Goal: Task Accomplishment & Management: Manage account settings

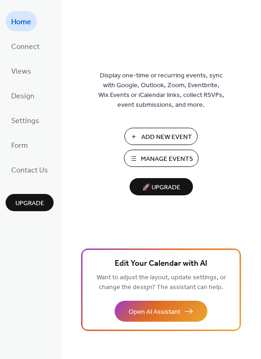
click at [172, 162] on span "Manage Events" at bounding box center [167, 160] width 52 height 10
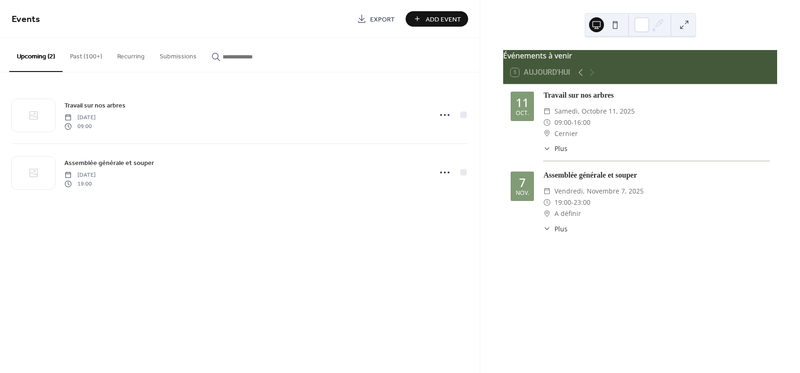
click at [78, 56] on button "Past (100+)" at bounding box center [86, 54] width 47 height 33
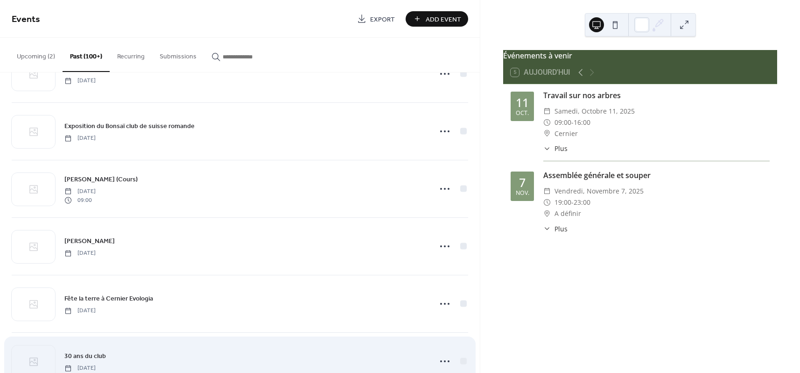
scroll to position [6216, 0]
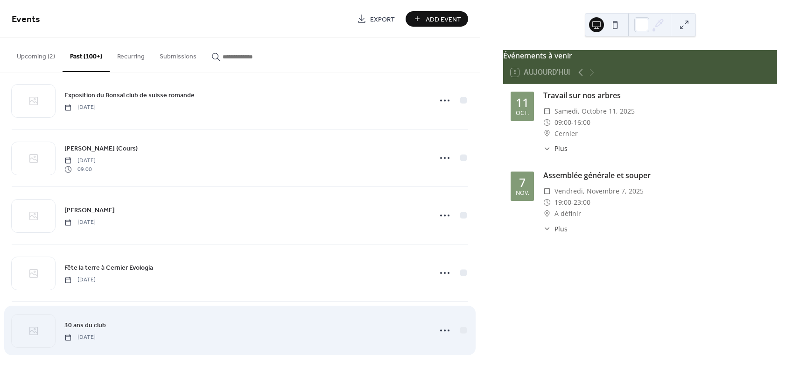
click at [367, 324] on div "30 ans du club [DATE]" at bounding box center [245, 329] width 362 height 21
click at [443, 329] on icon at bounding box center [444, 330] width 15 height 15
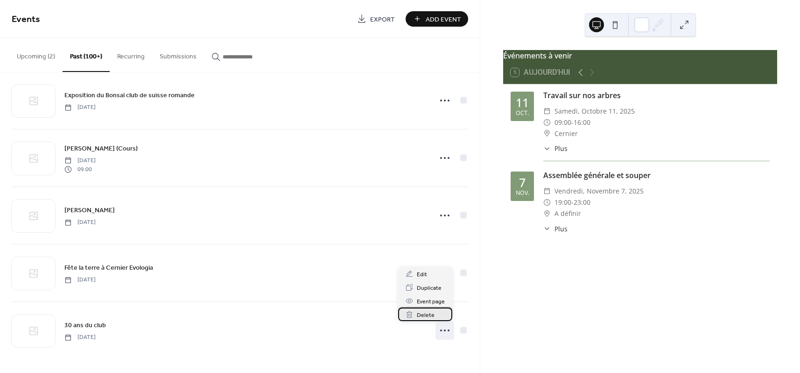
click at [425, 314] on span "Delete" at bounding box center [426, 315] width 18 height 10
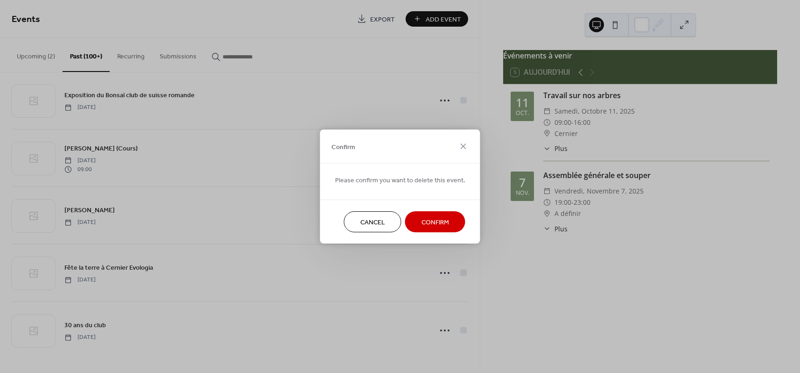
click at [449, 218] on button "Confirm" at bounding box center [435, 221] width 60 height 21
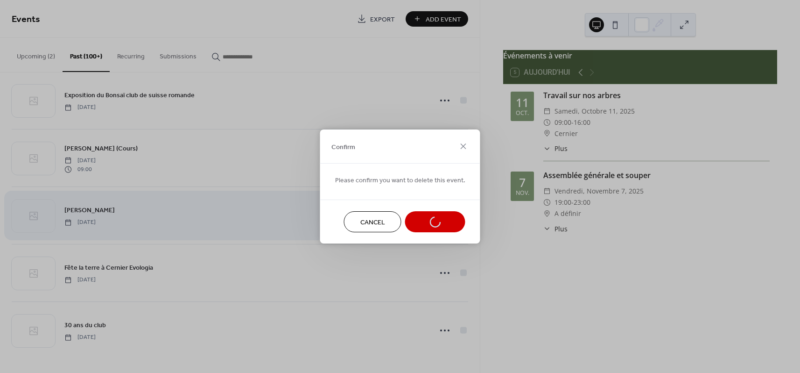
scroll to position [6159, 0]
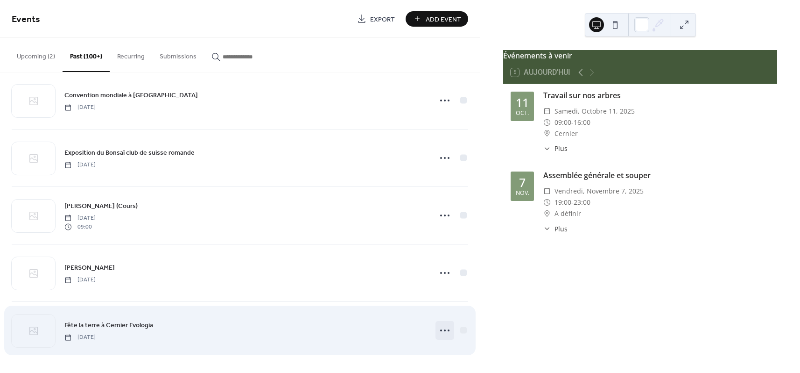
click at [439, 330] on icon at bounding box center [444, 330] width 15 height 15
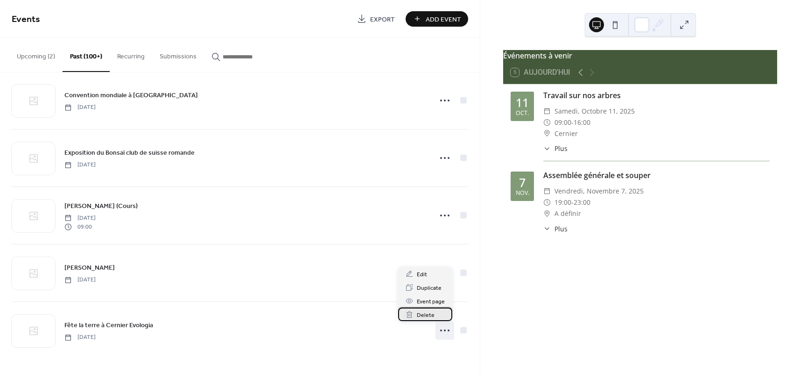
click at [426, 310] on span "Delete" at bounding box center [426, 315] width 18 height 10
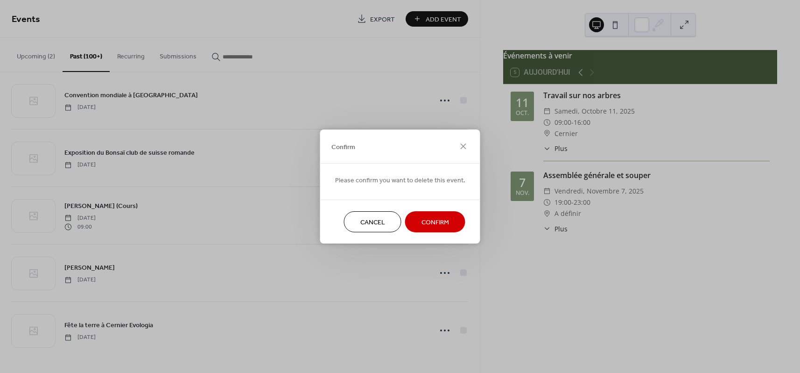
click at [435, 222] on span "Confirm" at bounding box center [436, 223] width 28 height 10
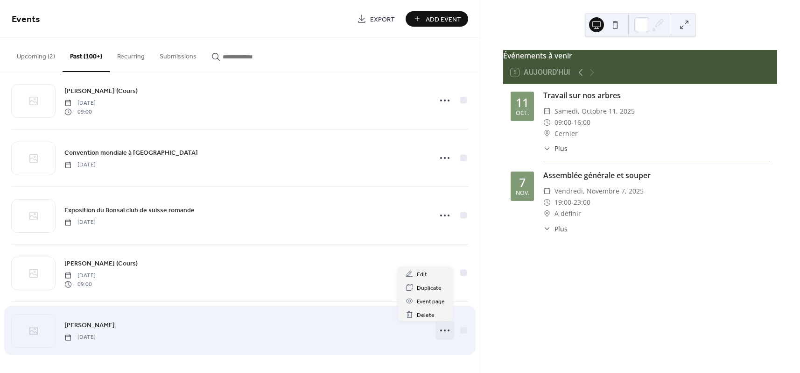
click at [444, 331] on circle at bounding box center [445, 330] width 2 height 2
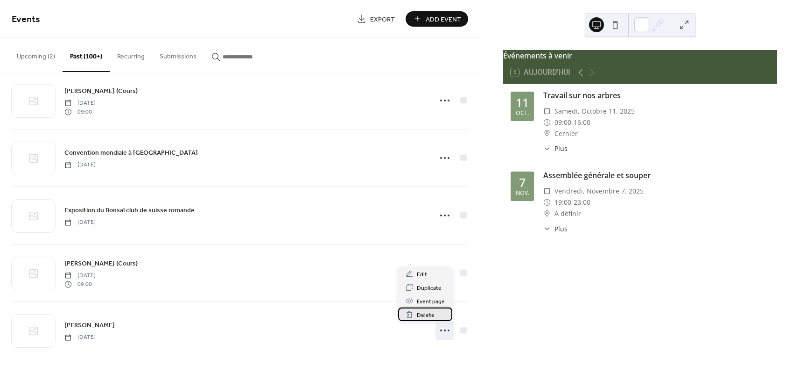
click at [419, 316] on span "Delete" at bounding box center [426, 315] width 18 height 10
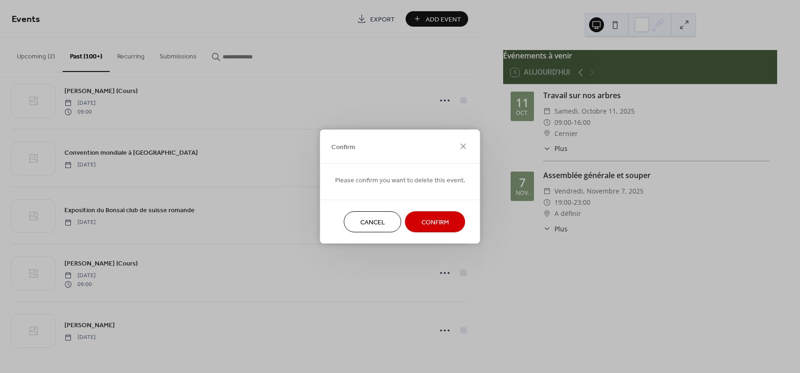
click at [433, 221] on span "Confirm" at bounding box center [436, 223] width 28 height 10
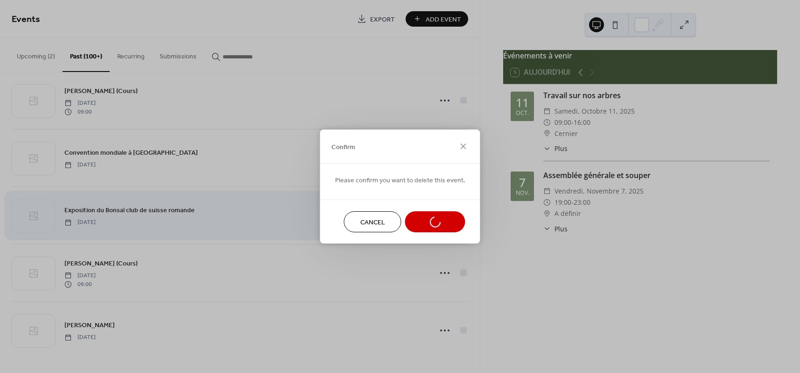
scroll to position [6044, 0]
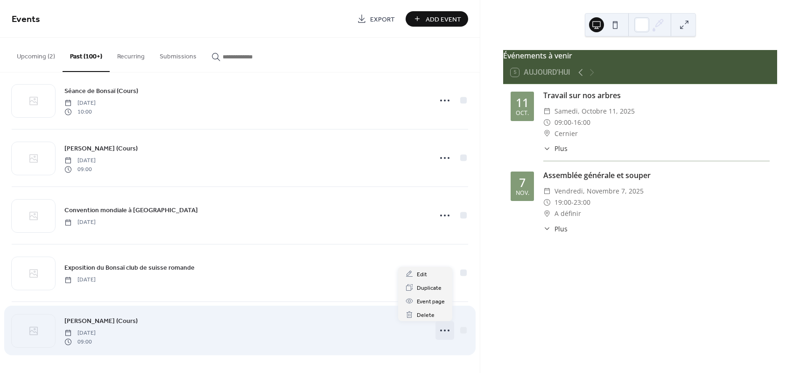
click at [441, 332] on icon at bounding box center [444, 330] width 15 height 15
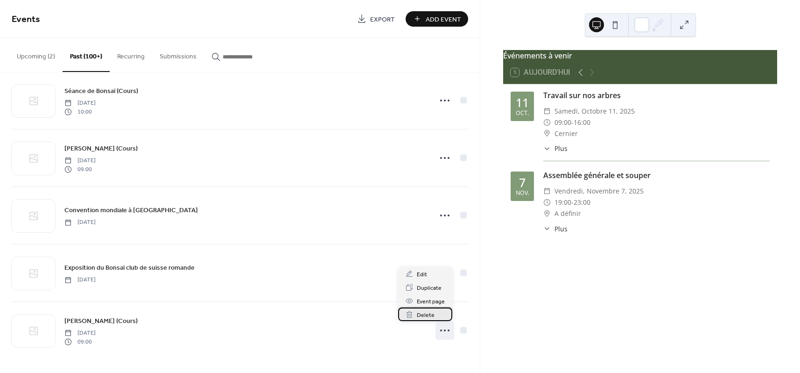
click at [422, 314] on span "Delete" at bounding box center [426, 315] width 18 height 10
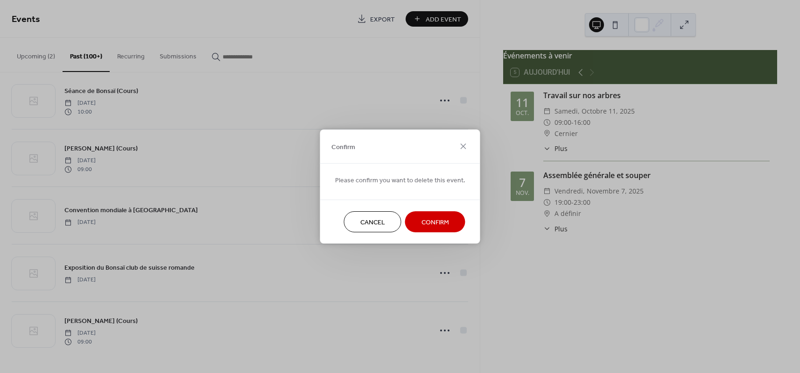
click at [427, 218] on span "Confirm" at bounding box center [436, 223] width 28 height 10
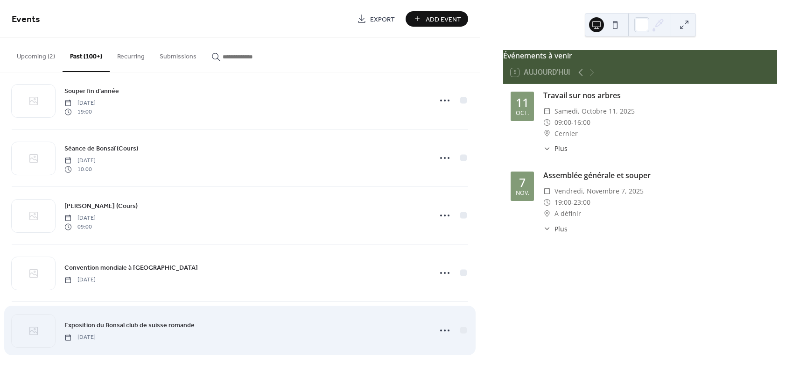
scroll to position [5986, 0]
click at [437, 327] on icon at bounding box center [444, 330] width 15 height 15
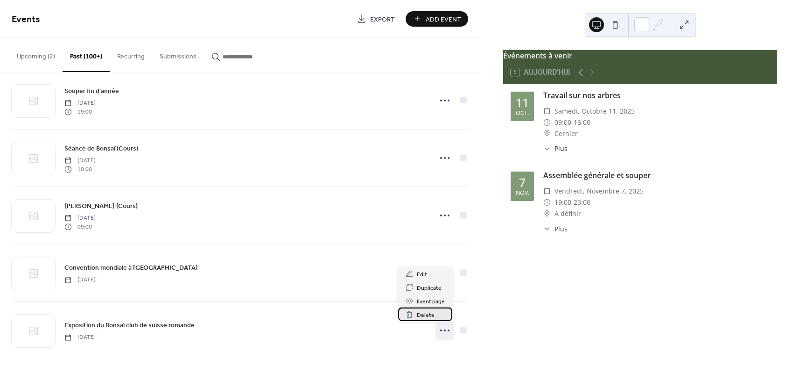
click at [422, 316] on span "Delete" at bounding box center [426, 315] width 18 height 10
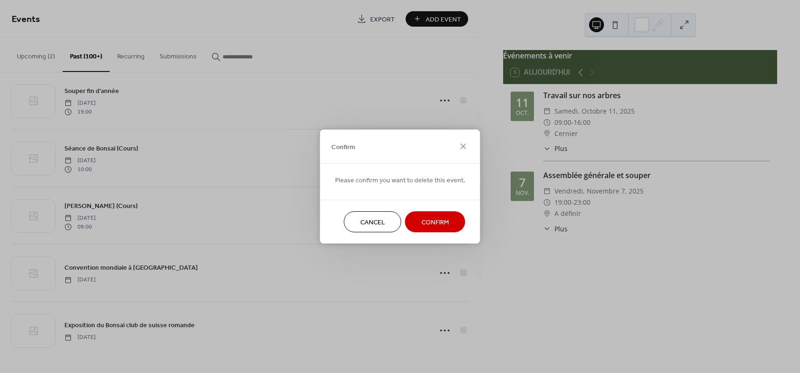
click at [437, 223] on span "Confirm" at bounding box center [436, 223] width 28 height 10
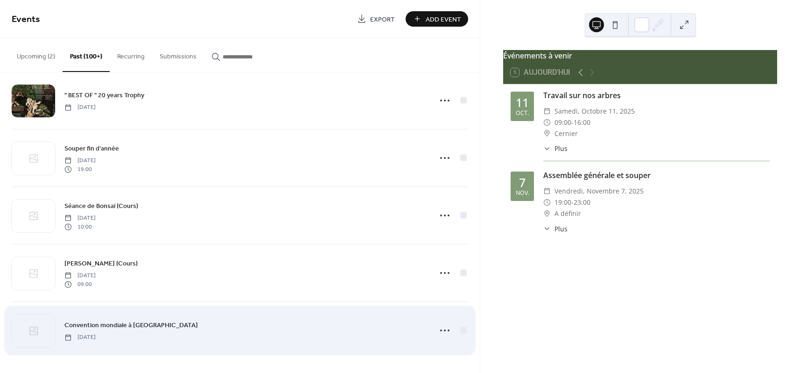
scroll to position [5929, 0]
click at [443, 331] on icon at bounding box center [444, 330] width 15 height 15
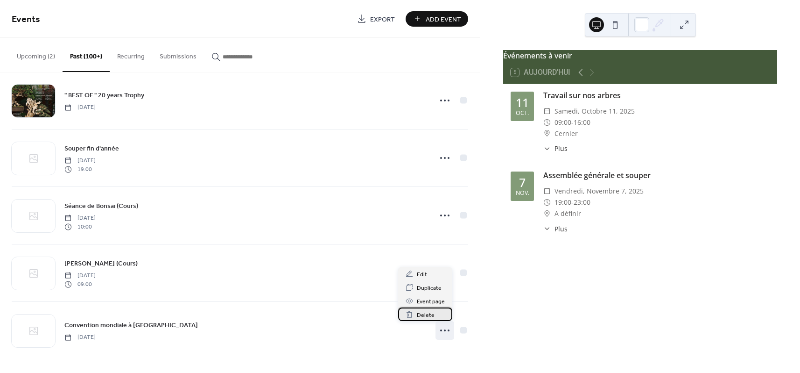
click at [427, 316] on span "Delete" at bounding box center [426, 315] width 18 height 10
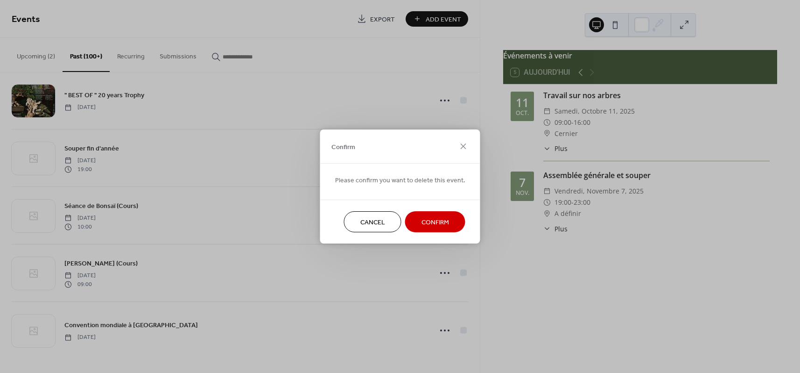
click at [434, 224] on span "Confirm" at bounding box center [436, 223] width 28 height 10
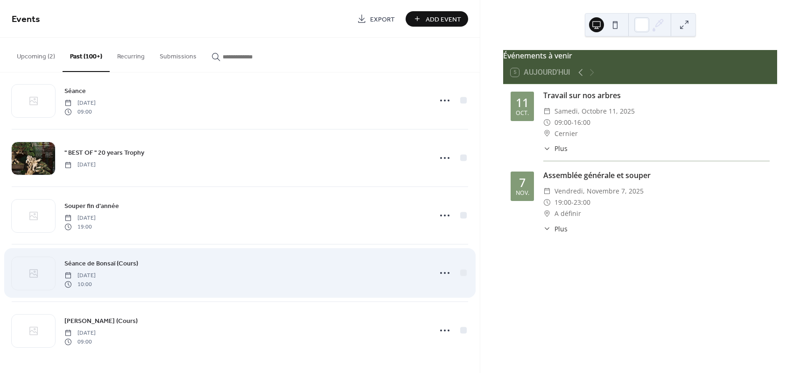
scroll to position [5872, 0]
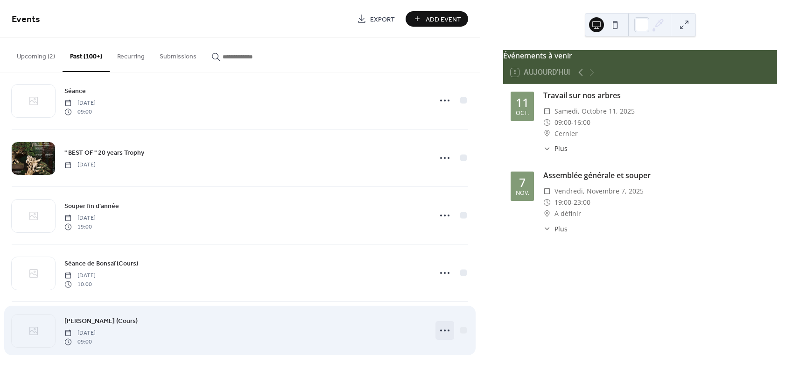
click at [440, 332] on icon at bounding box center [444, 330] width 15 height 15
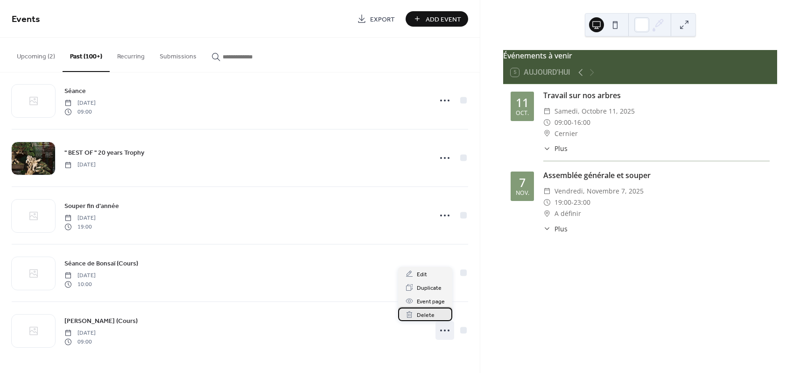
click at [424, 315] on span "Delete" at bounding box center [426, 315] width 18 height 10
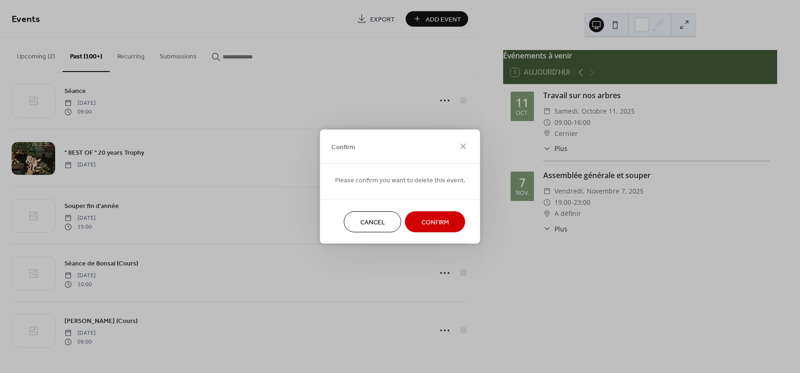
click at [437, 212] on button "Confirm" at bounding box center [435, 221] width 60 height 21
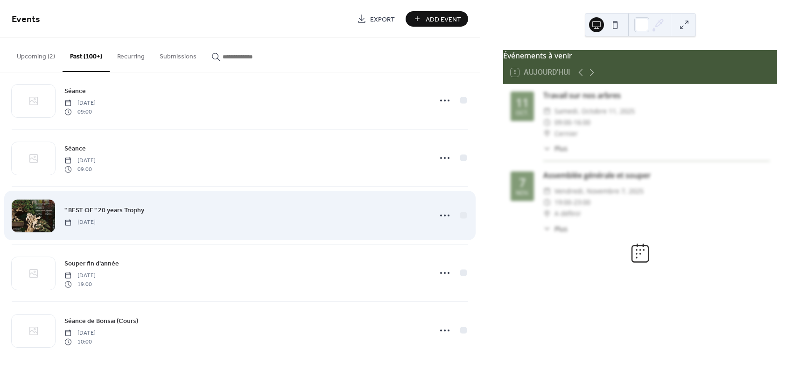
scroll to position [5814, 0]
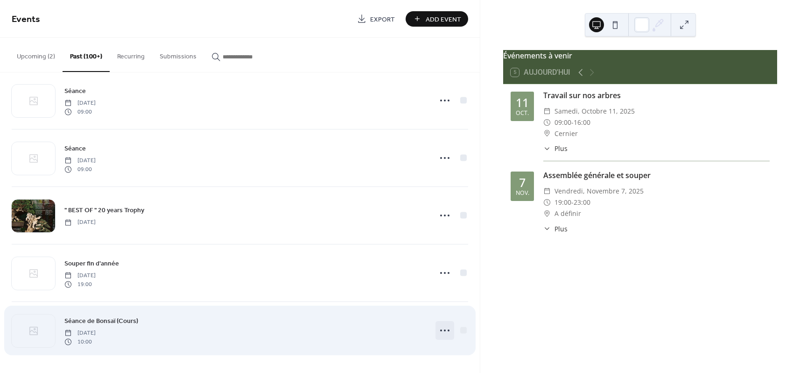
click at [440, 332] on icon at bounding box center [444, 330] width 15 height 15
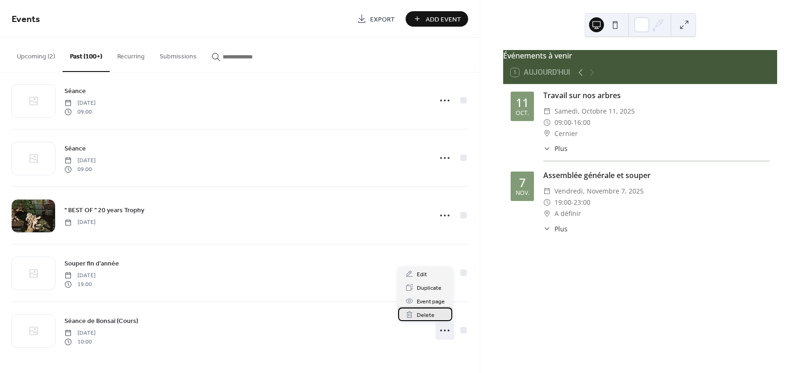
click at [422, 314] on span "Delete" at bounding box center [426, 315] width 18 height 10
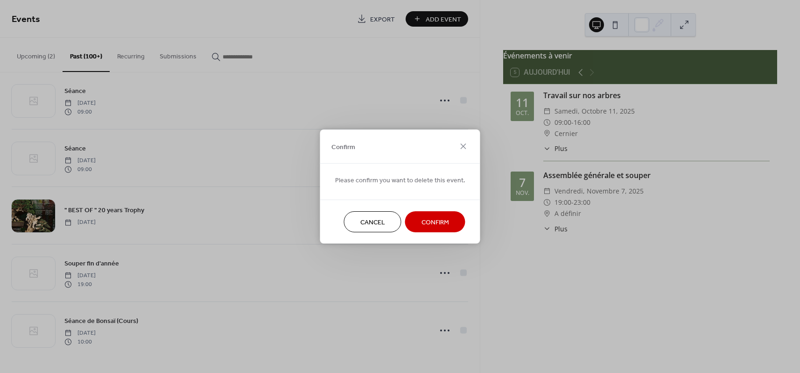
click at [438, 224] on span "Confirm" at bounding box center [436, 223] width 28 height 10
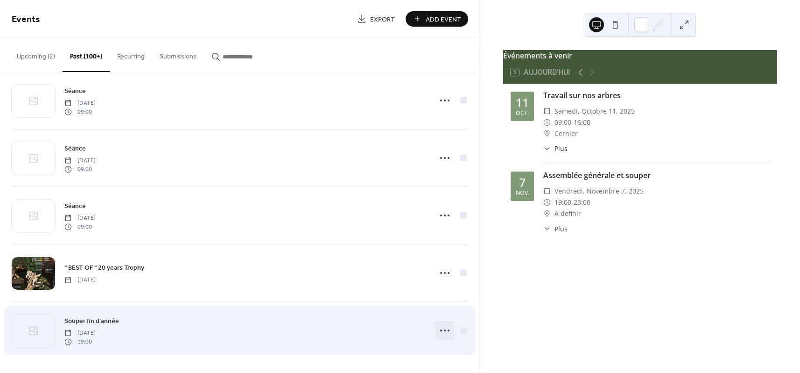
scroll to position [5757, 0]
click at [440, 331] on icon at bounding box center [444, 330] width 15 height 15
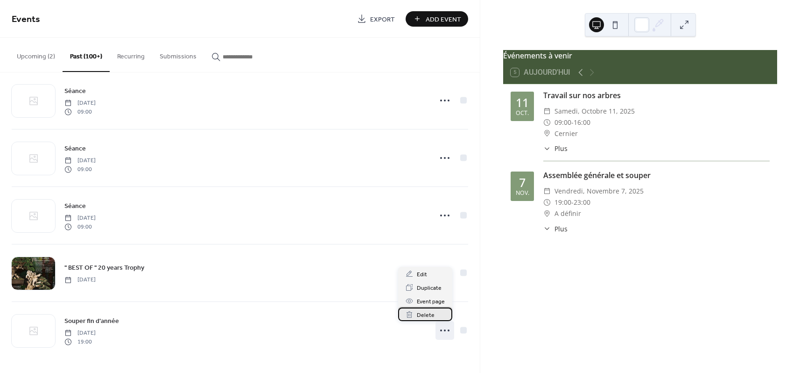
click at [424, 313] on span "Delete" at bounding box center [426, 315] width 18 height 10
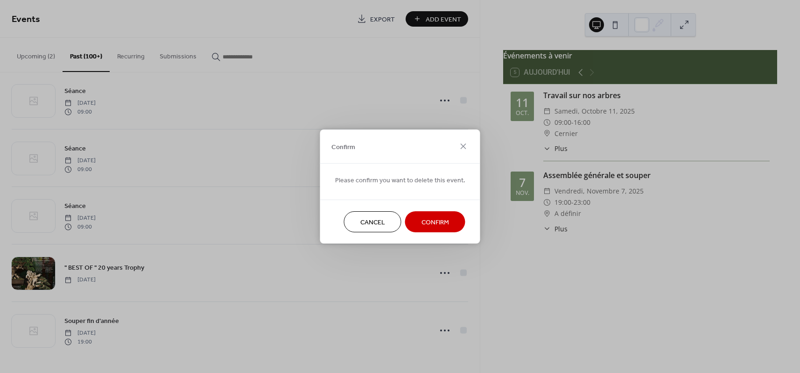
click at [427, 227] on span "Confirm" at bounding box center [436, 223] width 28 height 10
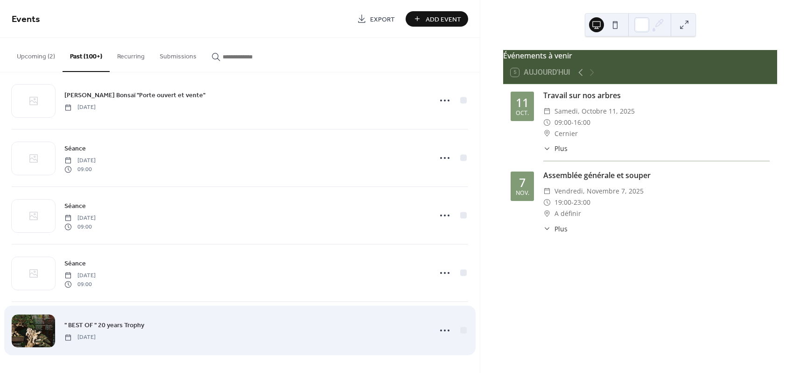
scroll to position [5699, 0]
click at [441, 331] on icon at bounding box center [444, 330] width 15 height 15
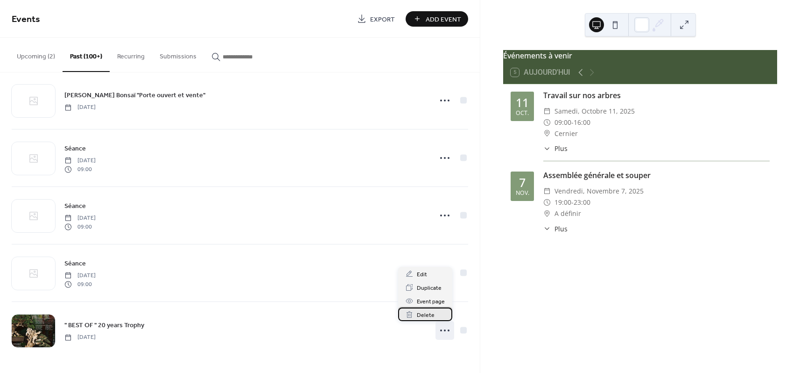
click at [418, 315] on span "Delete" at bounding box center [426, 315] width 18 height 10
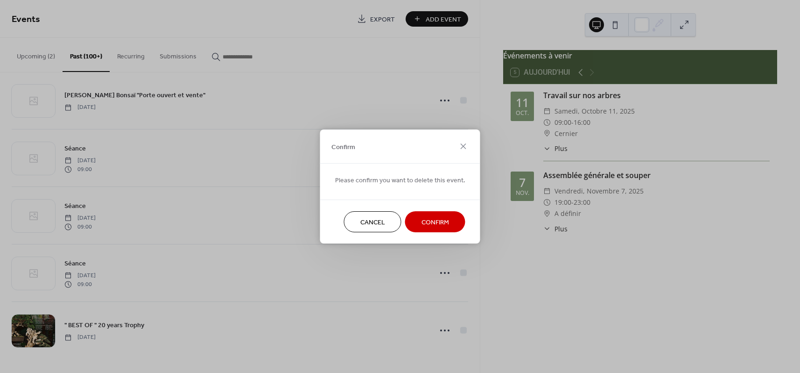
click at [438, 231] on button "Confirm" at bounding box center [435, 221] width 60 height 21
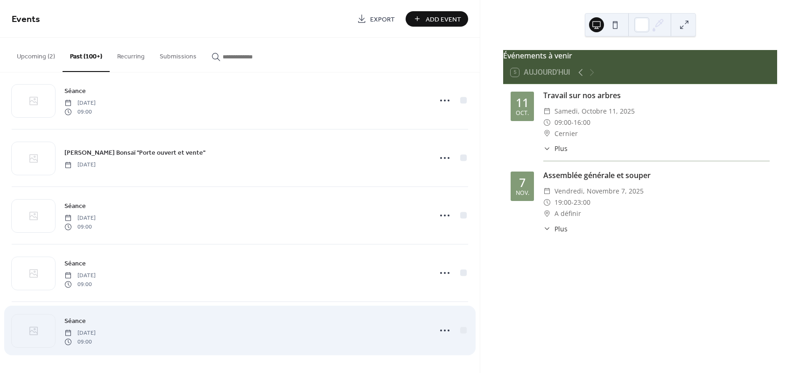
scroll to position [5642, 0]
click at [439, 328] on icon at bounding box center [444, 330] width 15 height 15
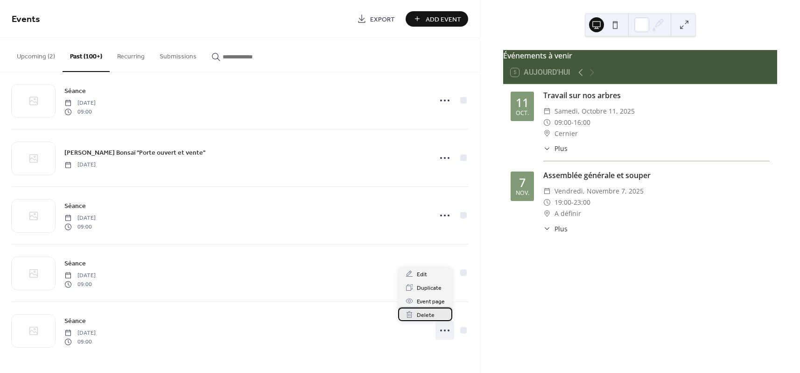
click at [427, 316] on span "Delete" at bounding box center [426, 315] width 18 height 10
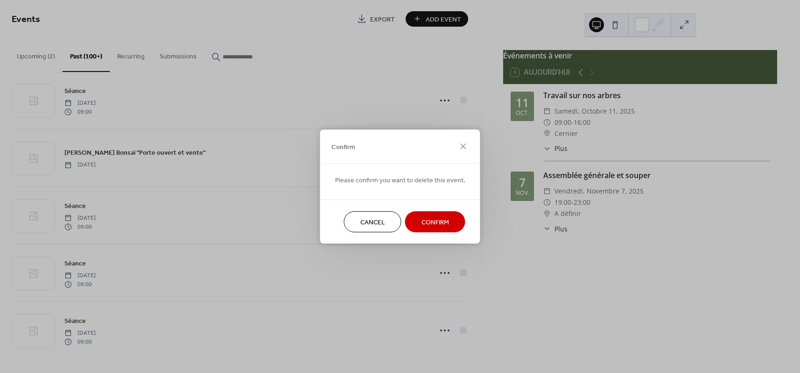
drag, startPoint x: 438, startPoint y: 225, endPoint x: 422, endPoint y: 235, distance: 18.8
click at [438, 225] on span "Confirm" at bounding box center [436, 223] width 28 height 10
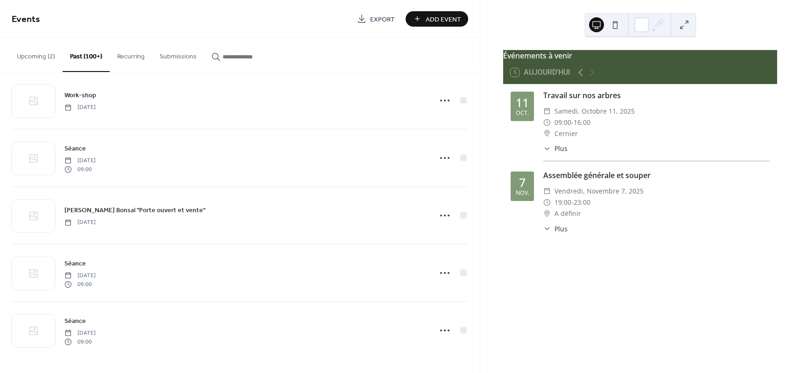
scroll to position [5584, 0]
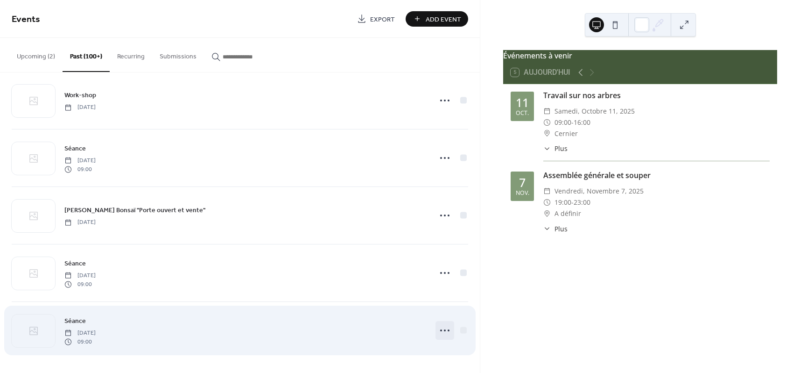
click at [444, 330] on circle at bounding box center [445, 330] width 2 height 2
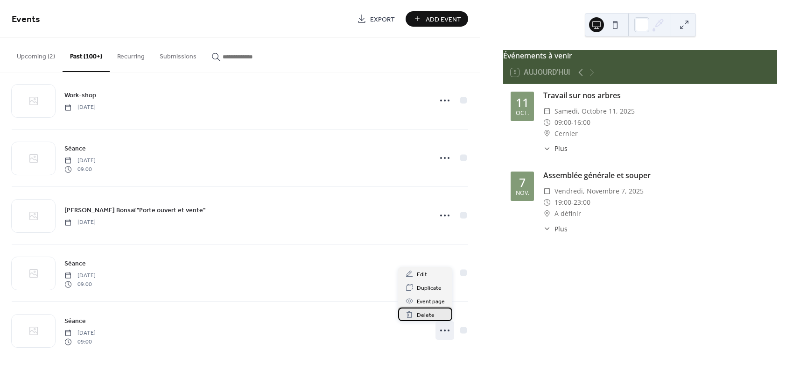
click at [423, 317] on span "Delete" at bounding box center [426, 315] width 18 height 10
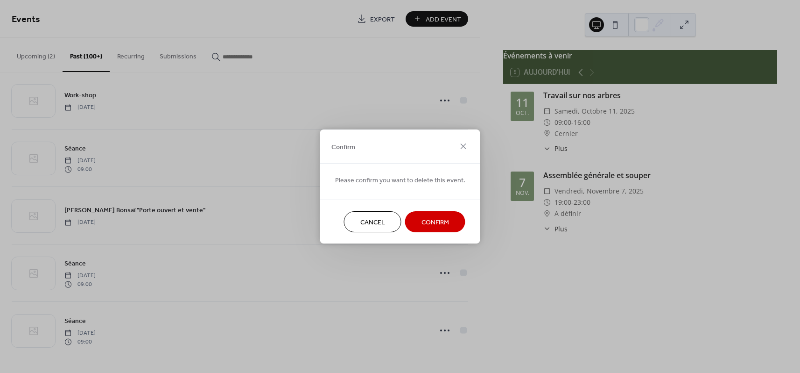
drag, startPoint x: 436, startPoint y: 226, endPoint x: 431, endPoint y: 229, distance: 5.4
click at [436, 226] on span "Confirm" at bounding box center [436, 223] width 28 height 10
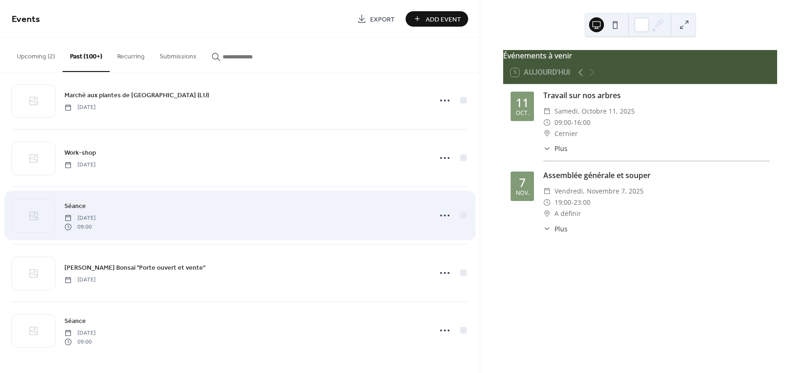
scroll to position [5527, 0]
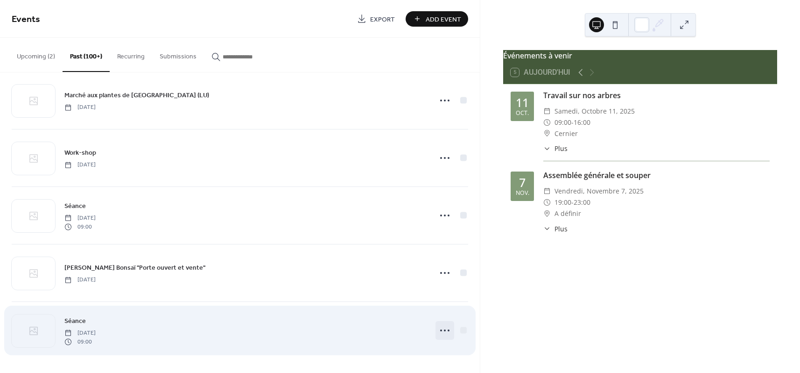
click at [439, 331] on icon at bounding box center [444, 330] width 15 height 15
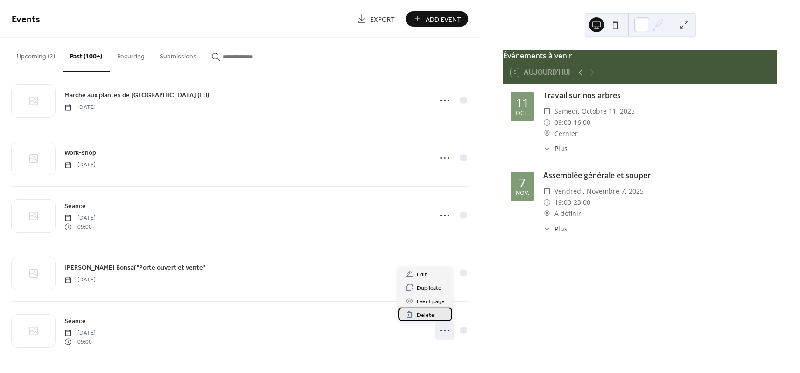
click at [423, 315] on span "Delete" at bounding box center [426, 315] width 18 height 10
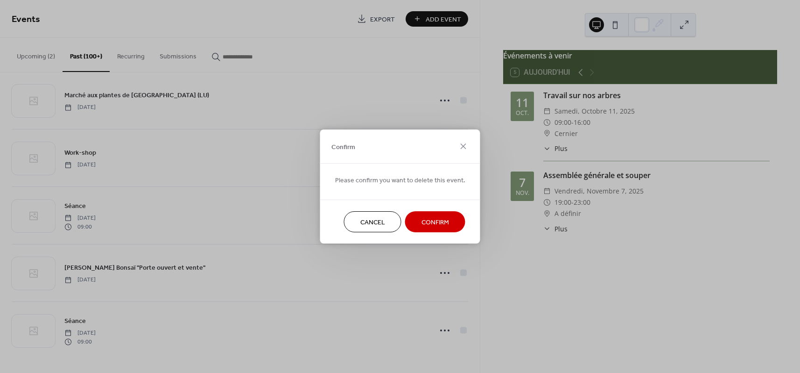
click at [432, 224] on span "Confirm" at bounding box center [436, 223] width 28 height 10
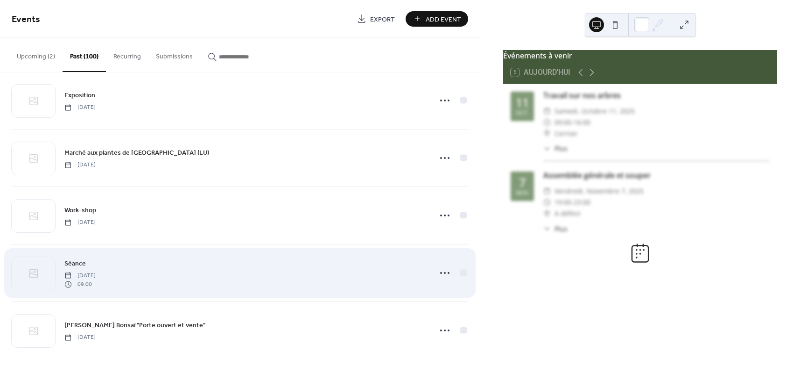
scroll to position [5470, 0]
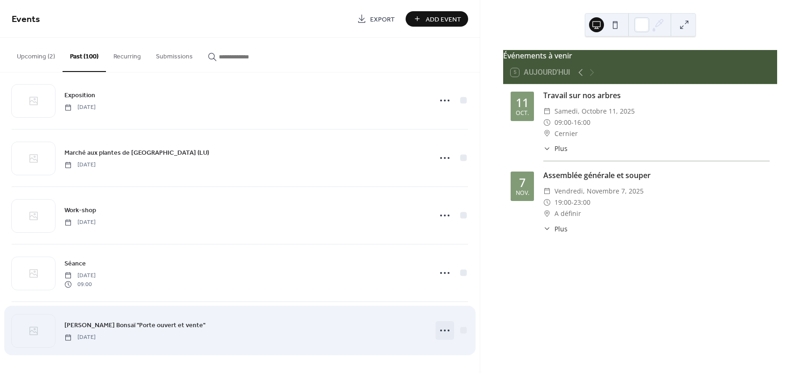
click at [437, 331] on icon at bounding box center [444, 330] width 15 height 15
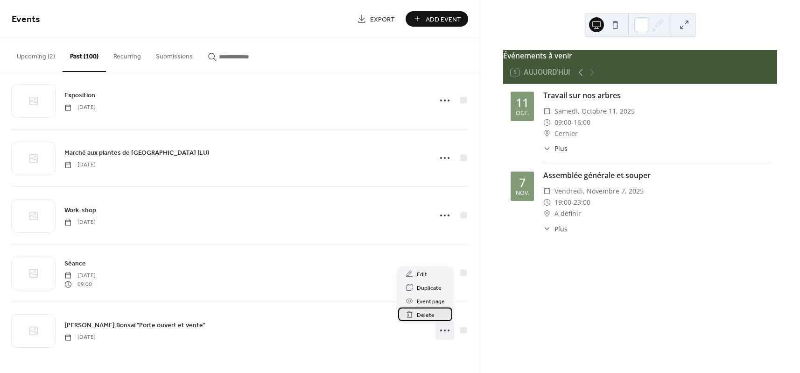
click at [421, 316] on span "Delete" at bounding box center [426, 315] width 18 height 10
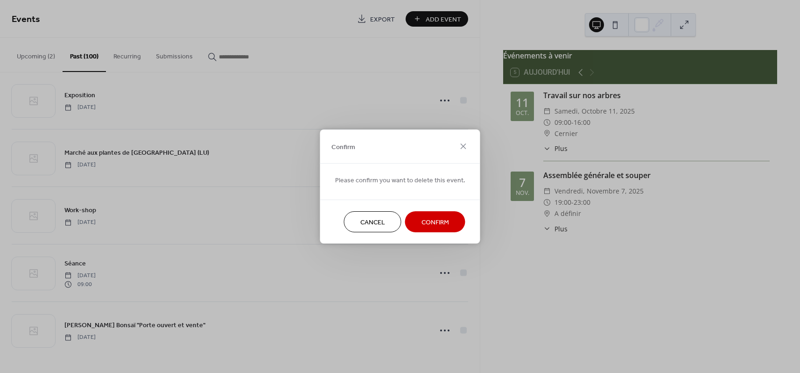
click at [431, 223] on span "Confirm" at bounding box center [436, 223] width 28 height 10
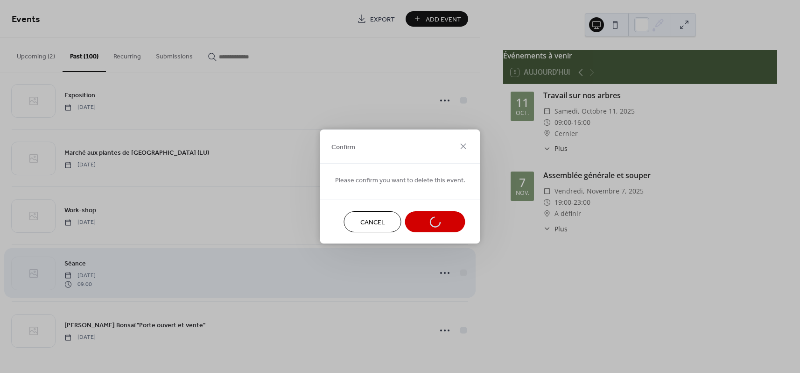
scroll to position [5412, 0]
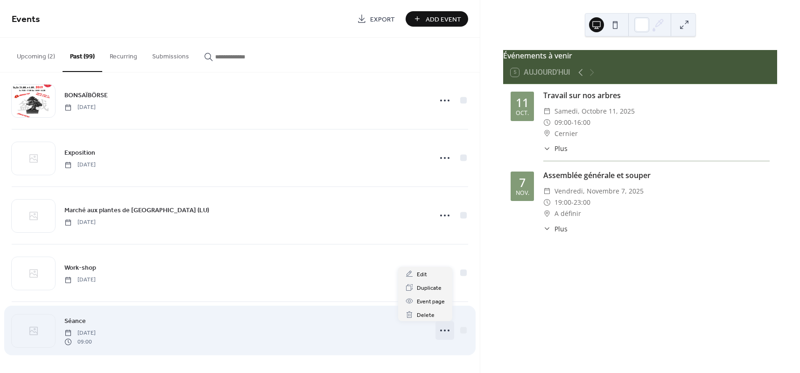
click at [440, 331] on icon at bounding box center [444, 330] width 15 height 15
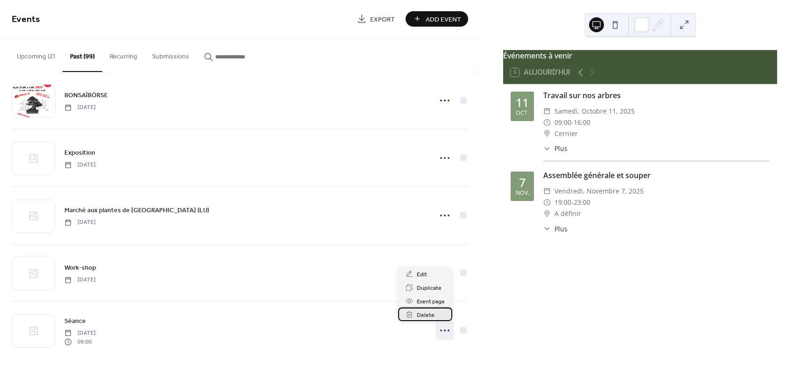
click at [425, 315] on span "Delete" at bounding box center [426, 315] width 18 height 10
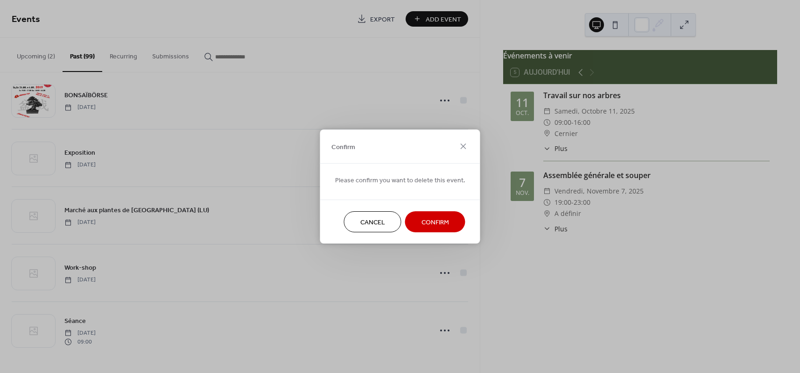
click at [428, 221] on span "Confirm" at bounding box center [436, 223] width 28 height 10
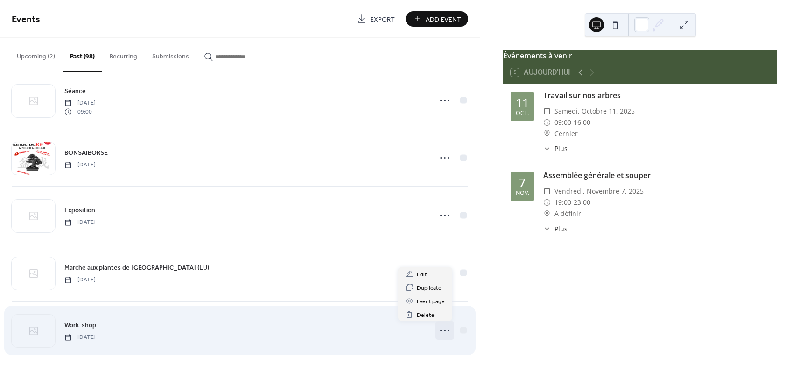
click at [441, 333] on icon at bounding box center [444, 330] width 15 height 15
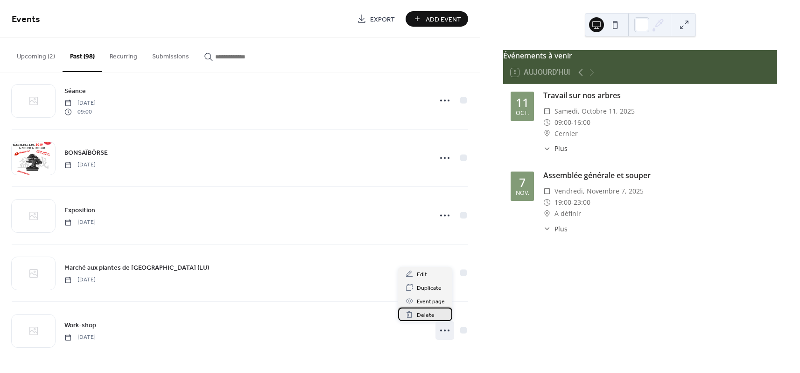
click at [422, 314] on span "Delete" at bounding box center [426, 315] width 18 height 10
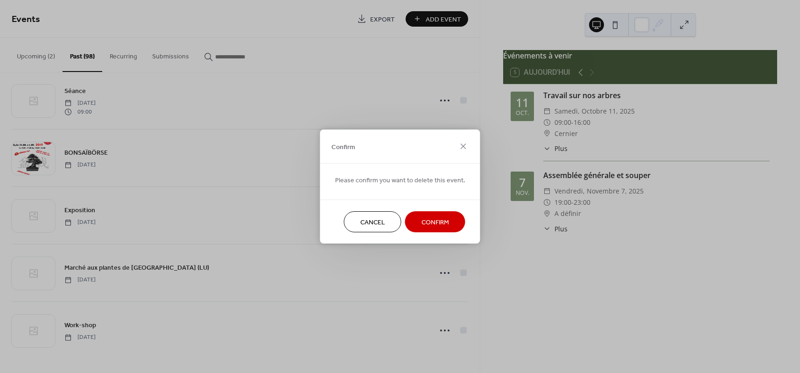
click at [435, 221] on span "Confirm" at bounding box center [436, 223] width 28 height 10
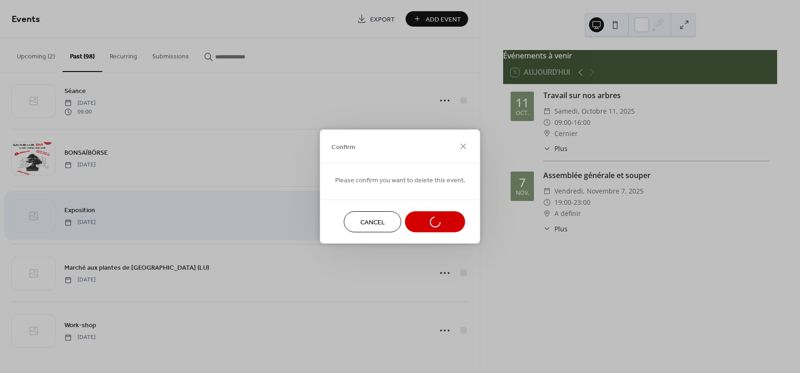
scroll to position [5297, 0]
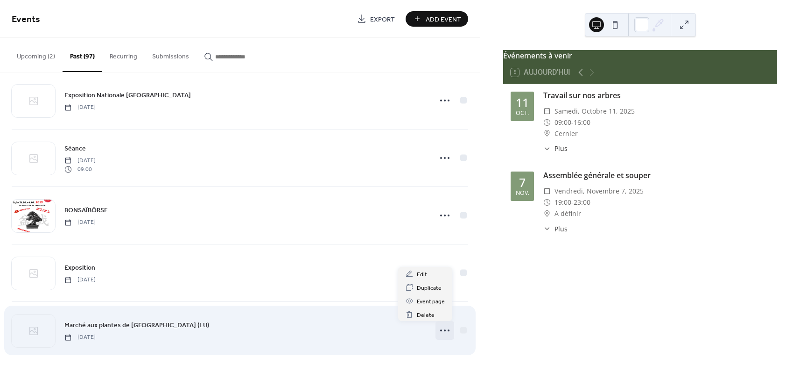
click at [442, 332] on icon at bounding box center [444, 330] width 15 height 15
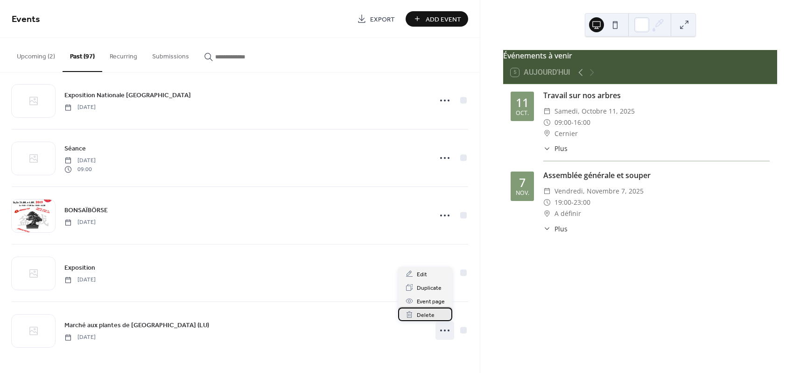
click at [423, 314] on span "Delete" at bounding box center [426, 315] width 18 height 10
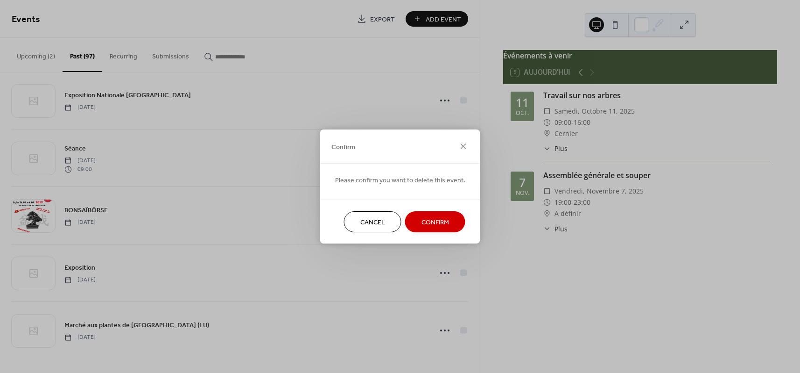
click at [432, 223] on span "Confirm" at bounding box center [436, 223] width 28 height 10
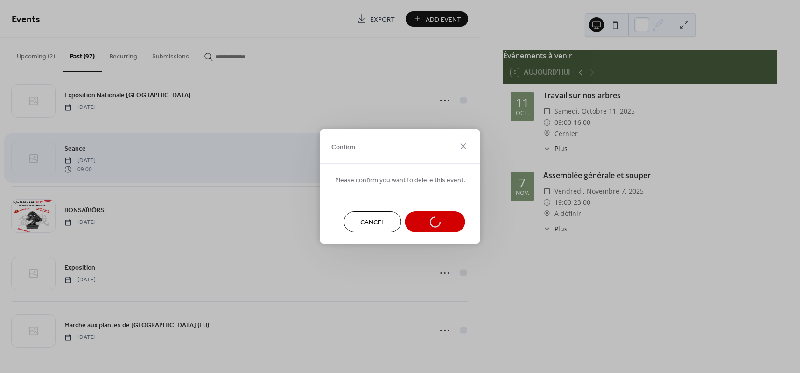
scroll to position [5240, 0]
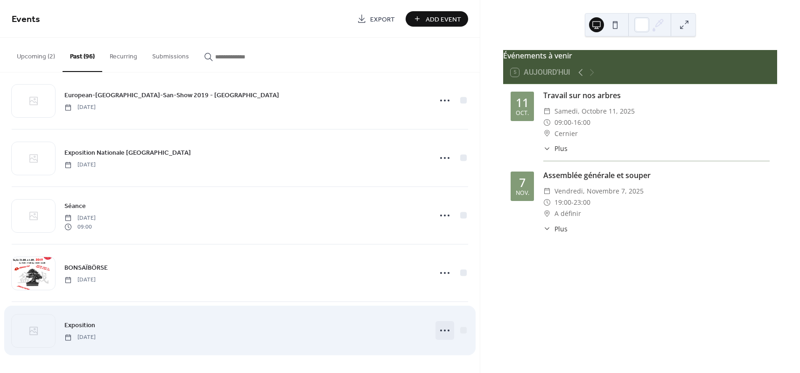
click at [440, 331] on icon at bounding box center [444, 330] width 15 height 15
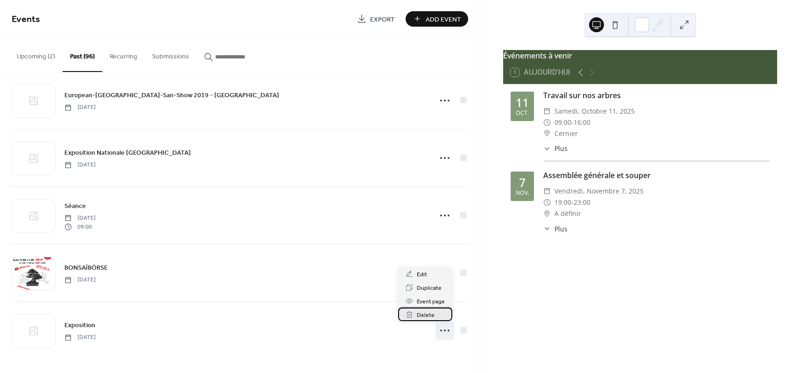
click at [429, 315] on span "Delete" at bounding box center [426, 315] width 18 height 10
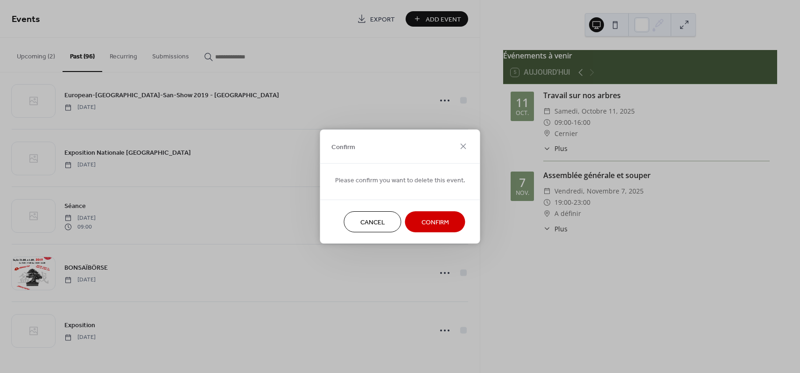
click at [437, 223] on span "Confirm" at bounding box center [436, 223] width 28 height 10
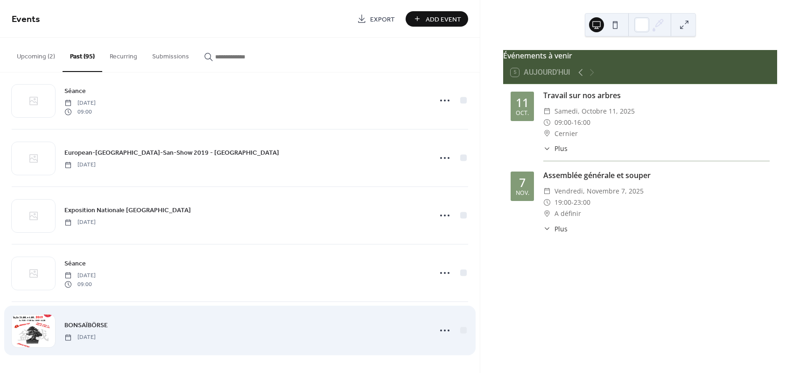
scroll to position [5183, 0]
click at [441, 331] on icon at bounding box center [444, 330] width 15 height 15
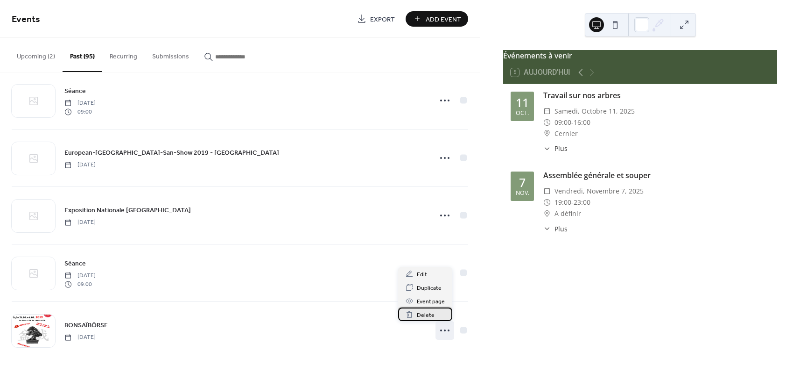
click at [423, 314] on span "Delete" at bounding box center [426, 315] width 18 height 10
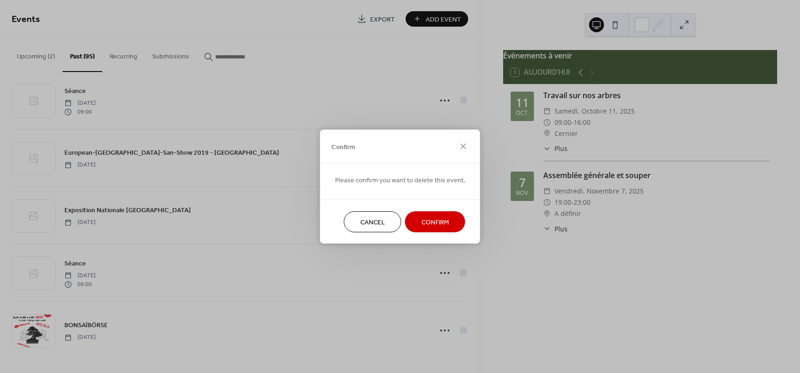
click at [438, 219] on span "Confirm" at bounding box center [436, 223] width 28 height 10
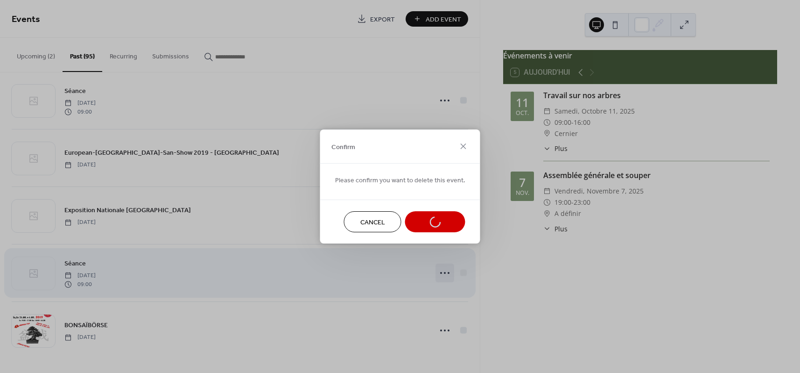
scroll to position [5125, 0]
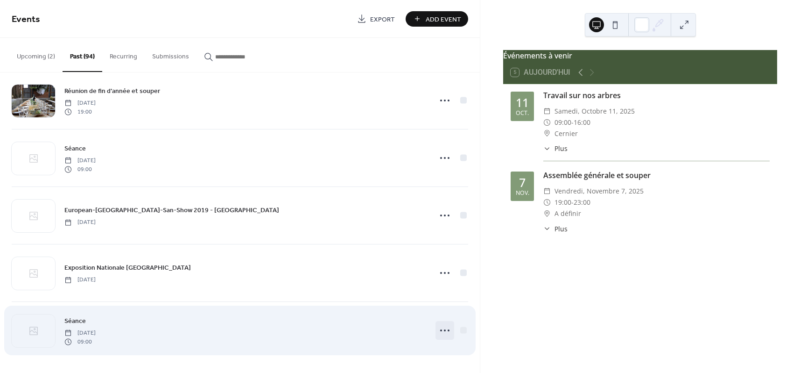
click at [442, 333] on icon at bounding box center [444, 330] width 15 height 15
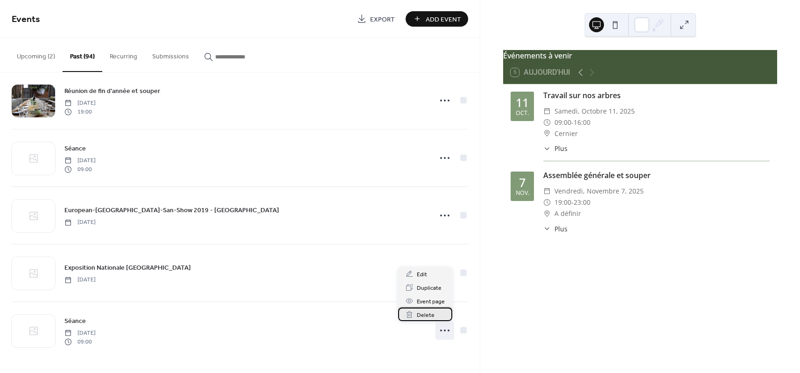
click at [428, 314] on span "Delete" at bounding box center [426, 315] width 18 height 10
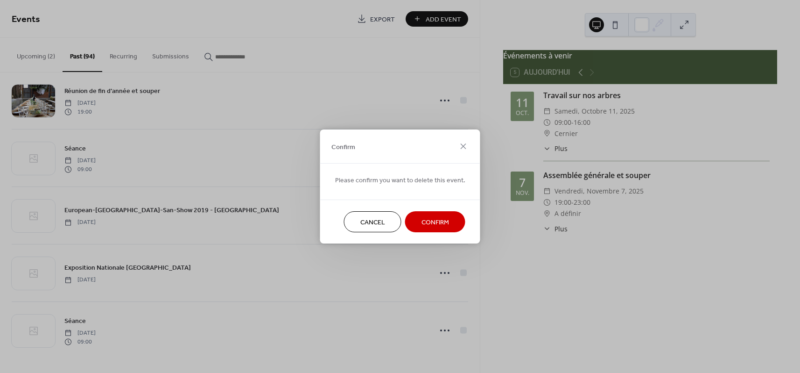
click at [437, 226] on span "Confirm" at bounding box center [436, 223] width 28 height 10
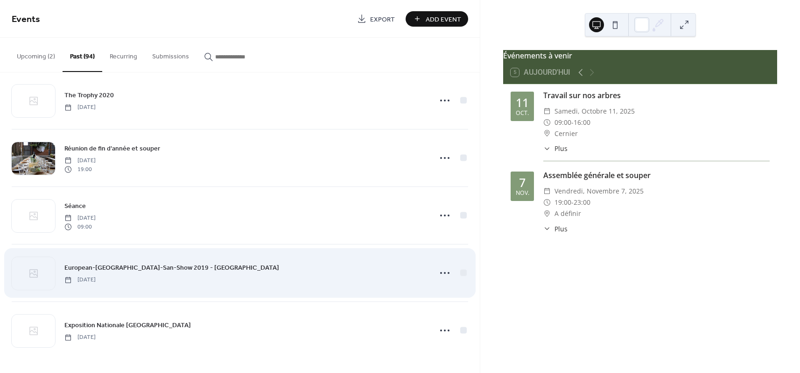
scroll to position [5068, 0]
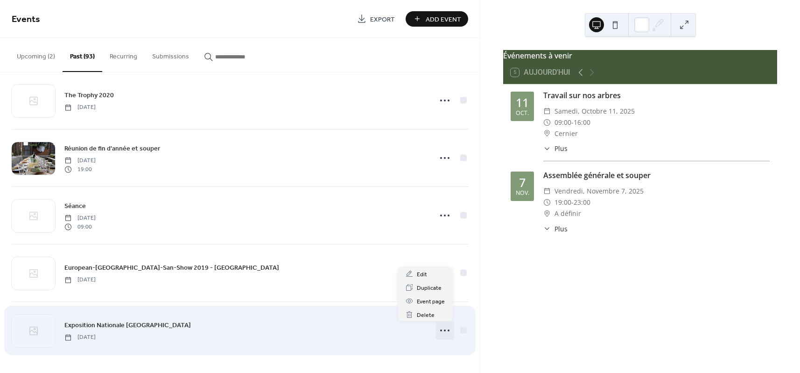
click at [444, 329] on circle at bounding box center [445, 330] width 2 height 2
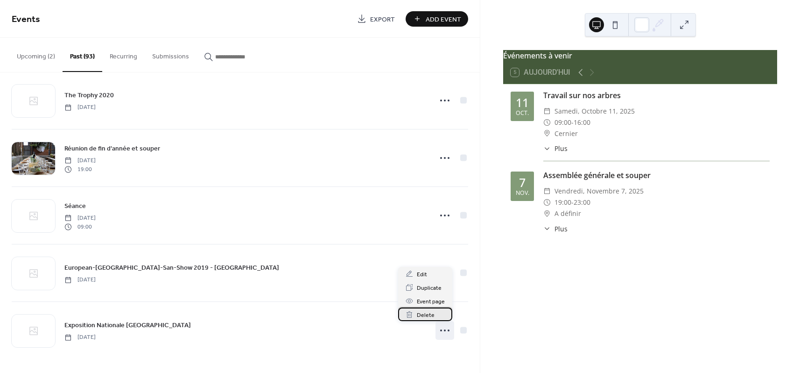
click at [424, 315] on span "Delete" at bounding box center [426, 315] width 18 height 10
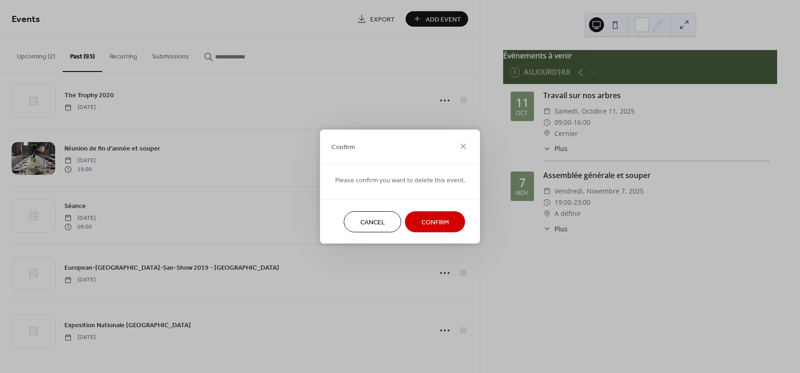
click at [436, 223] on span "Confirm" at bounding box center [436, 223] width 28 height 10
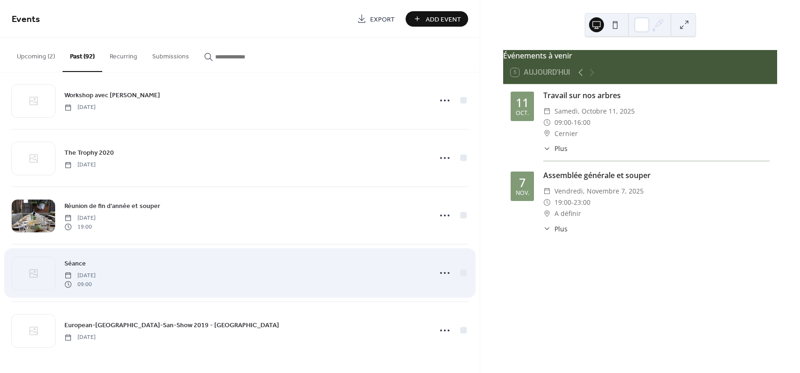
scroll to position [5010, 0]
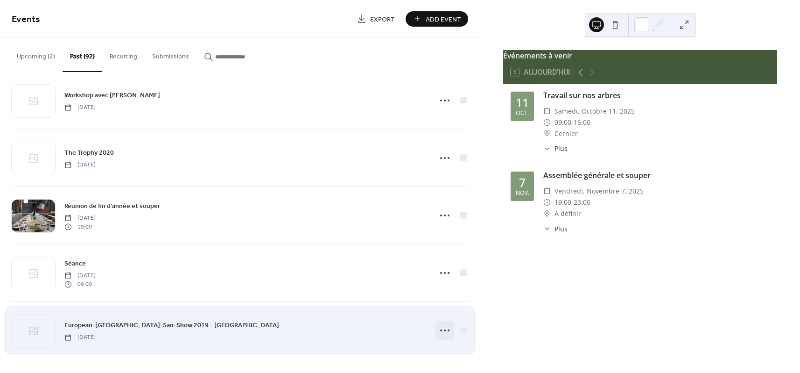
click at [440, 332] on icon at bounding box center [444, 330] width 15 height 15
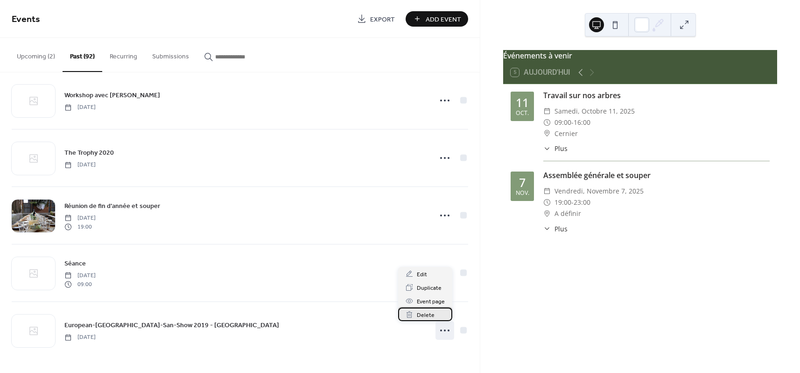
click at [433, 319] on span "Delete" at bounding box center [426, 315] width 18 height 10
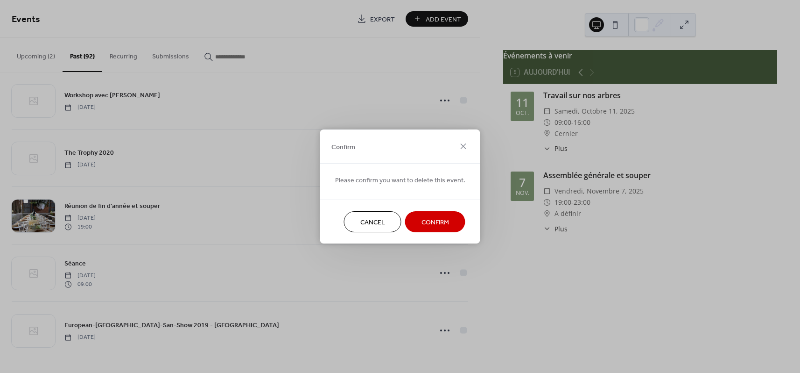
click at [436, 226] on span "Confirm" at bounding box center [436, 223] width 28 height 10
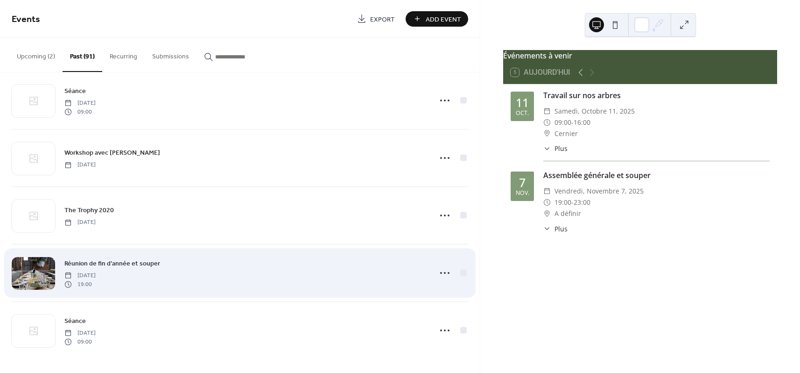
scroll to position [4953, 0]
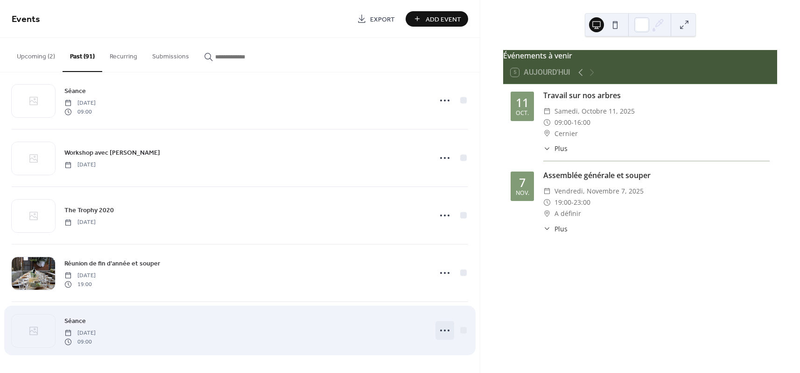
click at [442, 333] on icon at bounding box center [444, 330] width 15 height 15
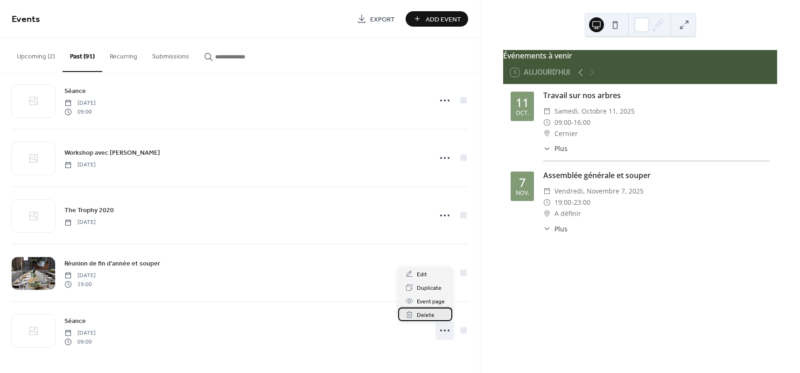
click at [420, 317] on span "Delete" at bounding box center [426, 315] width 18 height 10
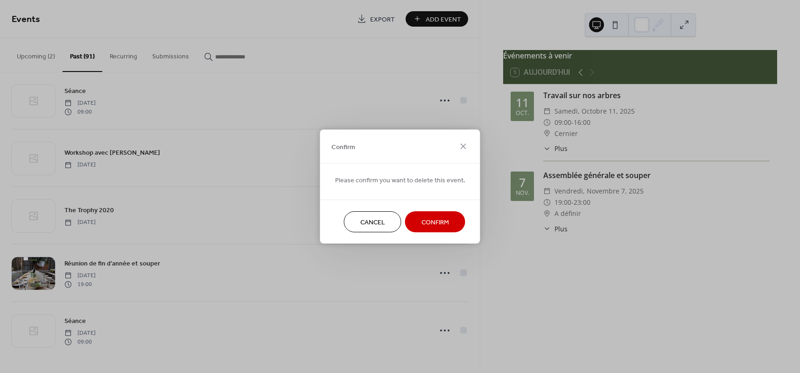
click at [441, 220] on span "Confirm" at bounding box center [436, 223] width 28 height 10
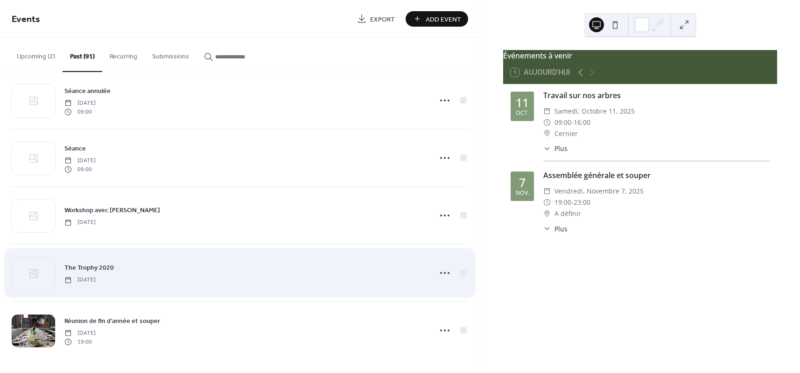
scroll to position [4895, 0]
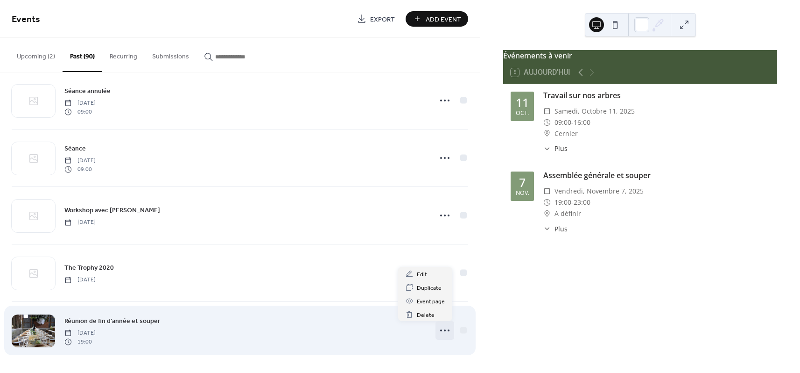
click at [444, 331] on icon at bounding box center [444, 330] width 15 height 15
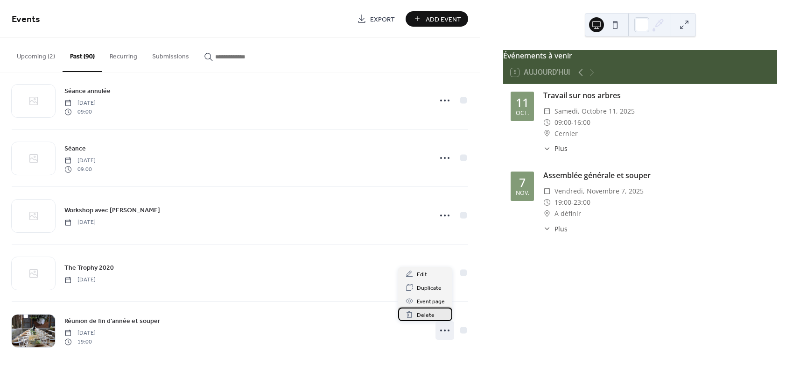
click at [421, 314] on span "Delete" at bounding box center [426, 315] width 18 height 10
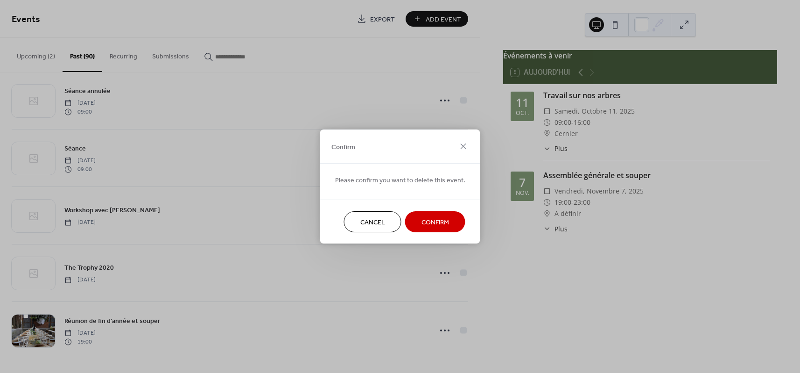
drag, startPoint x: 428, startPoint y: 228, endPoint x: 426, endPoint y: 236, distance: 8.2
click at [428, 228] on button "Confirm" at bounding box center [435, 221] width 60 height 21
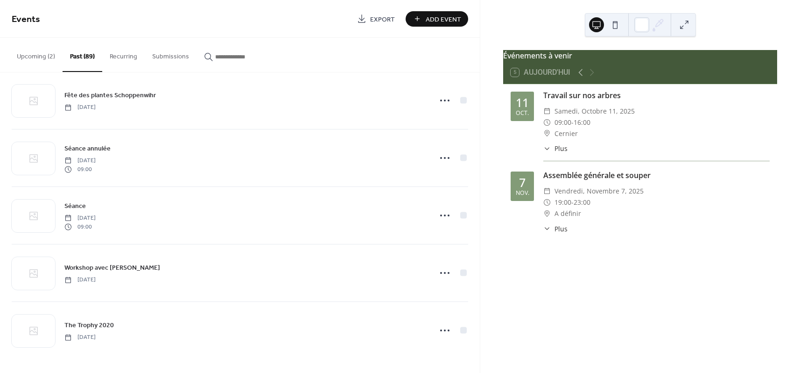
scroll to position [4838, 0]
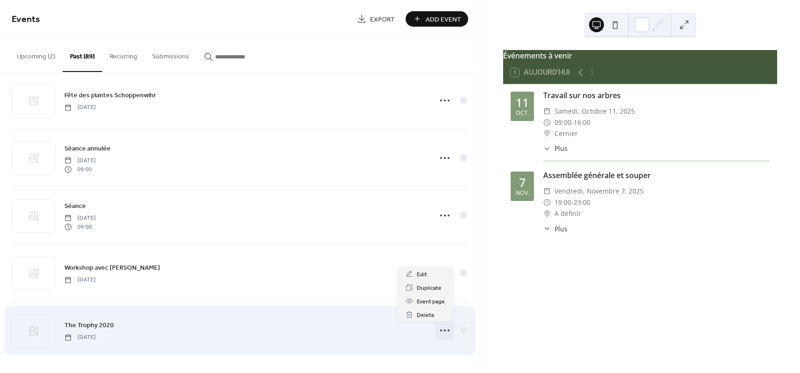
click at [448, 331] on icon at bounding box center [444, 330] width 15 height 15
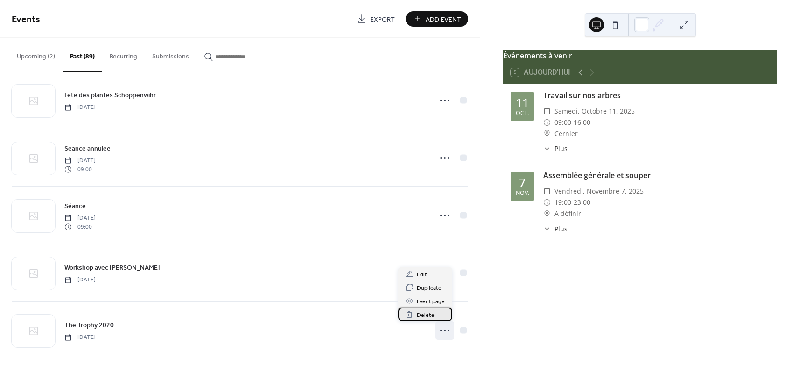
click at [419, 318] on span "Delete" at bounding box center [426, 315] width 18 height 10
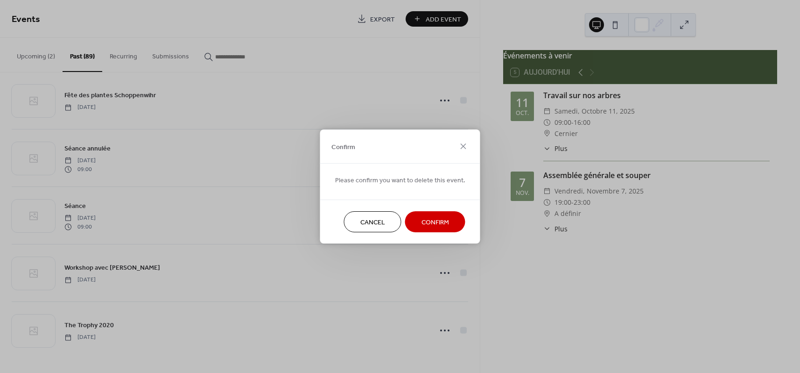
click at [436, 218] on span "Confirm" at bounding box center [436, 223] width 28 height 10
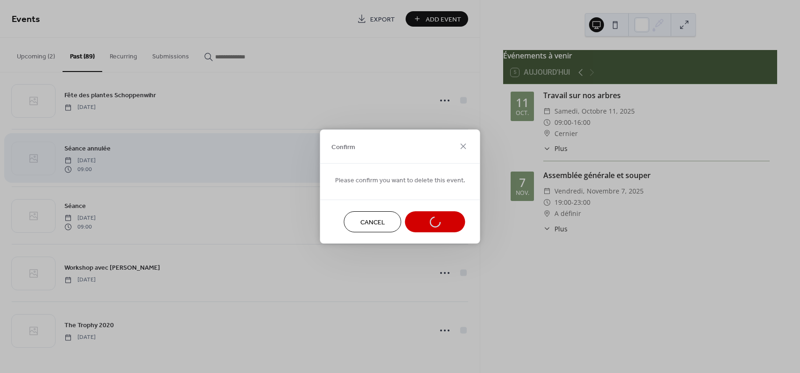
scroll to position [4781, 0]
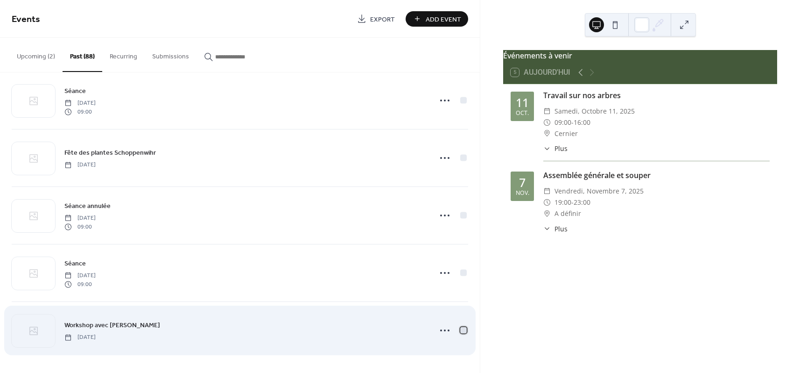
click at [463, 331] on div at bounding box center [463, 329] width 7 height 7
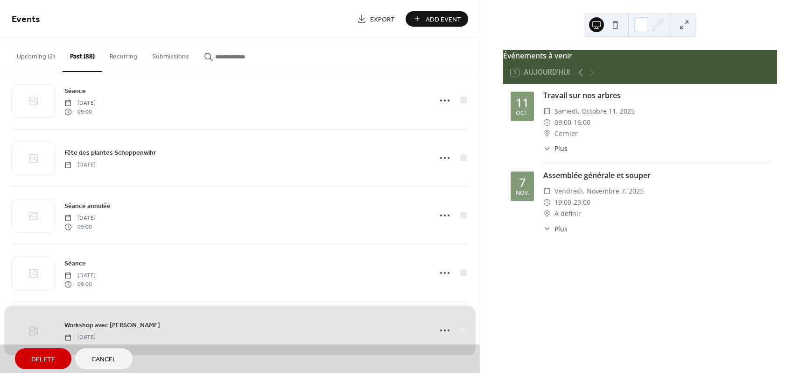
click at [366, 323] on div "Workshop avec [PERSON_NAME] [DATE]" at bounding box center [240, 329] width 457 height 57
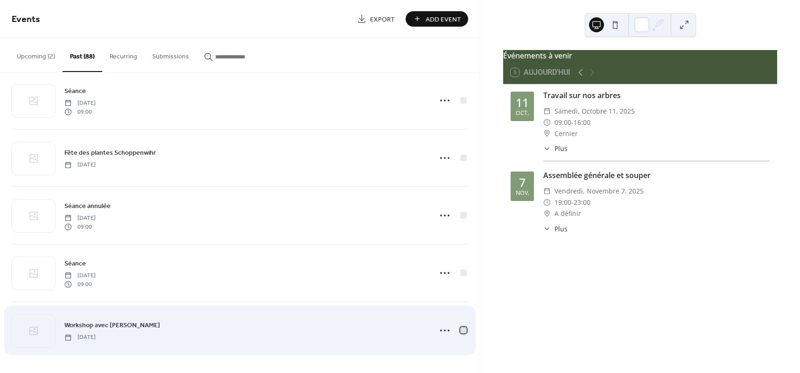
click at [464, 331] on div at bounding box center [463, 329] width 9 height 9
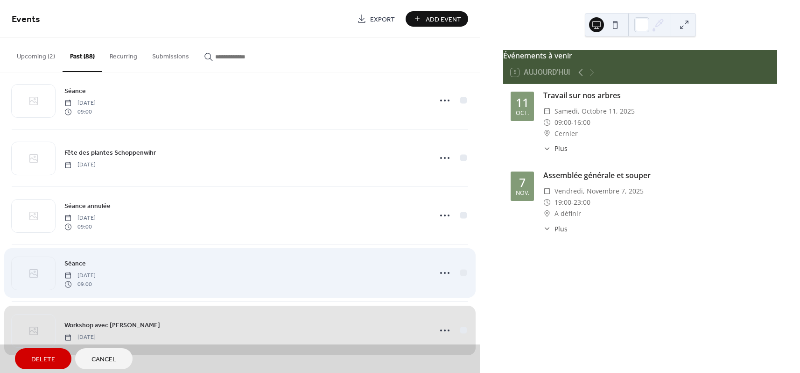
click at [463, 272] on div "Séance [DATE] 09:00" at bounding box center [240, 272] width 457 height 57
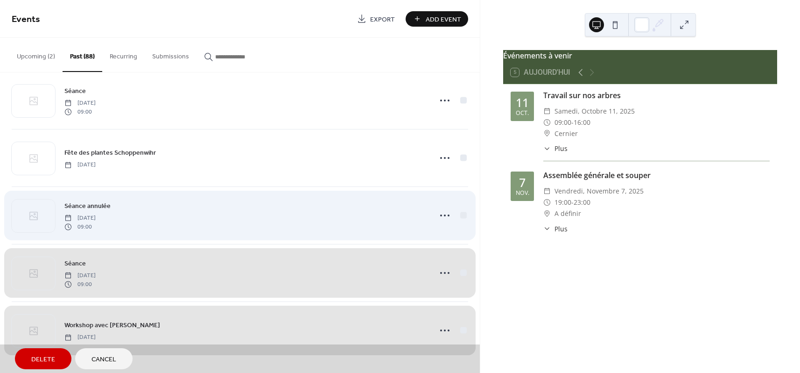
drag, startPoint x: 461, startPoint y: 215, endPoint x: 463, endPoint y: 205, distance: 10.5
click at [461, 215] on div "Séance annulée [DATE] 09:00" at bounding box center [240, 214] width 457 height 57
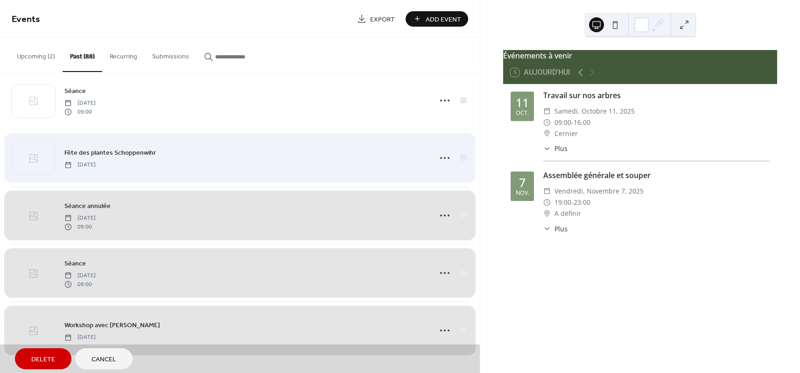
drag, startPoint x: 459, startPoint y: 159, endPoint x: 460, endPoint y: 135, distance: 24.3
click at [459, 158] on div "Fête des plantes Schoppenwihr [DATE]" at bounding box center [240, 157] width 457 height 57
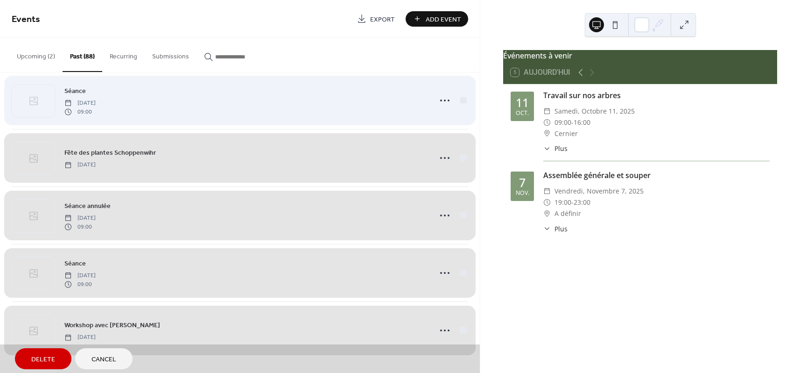
drag, startPoint x: 462, startPoint y: 101, endPoint x: 450, endPoint y: 109, distance: 14.5
click at [462, 101] on div "Séance [DATE] 09:00" at bounding box center [240, 99] width 457 height 57
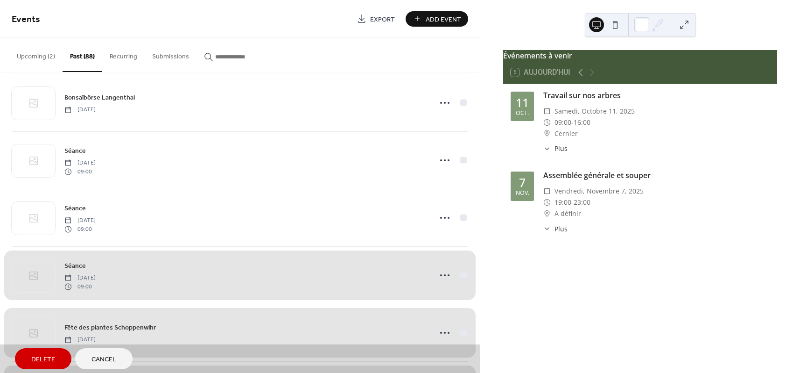
scroll to position [4604, 0]
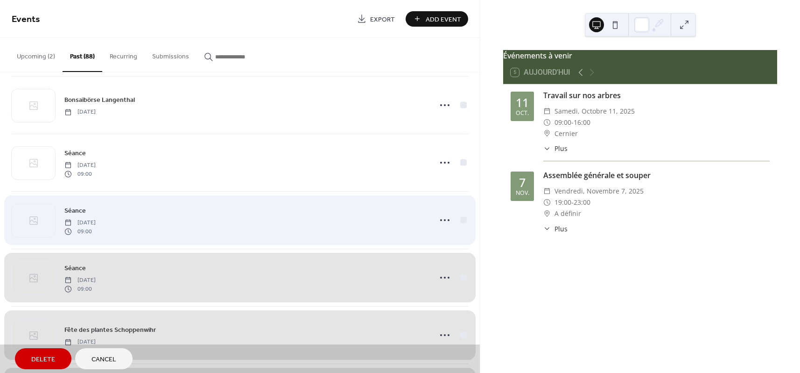
click at [462, 218] on div "Séance [DATE] 09:00" at bounding box center [240, 219] width 457 height 57
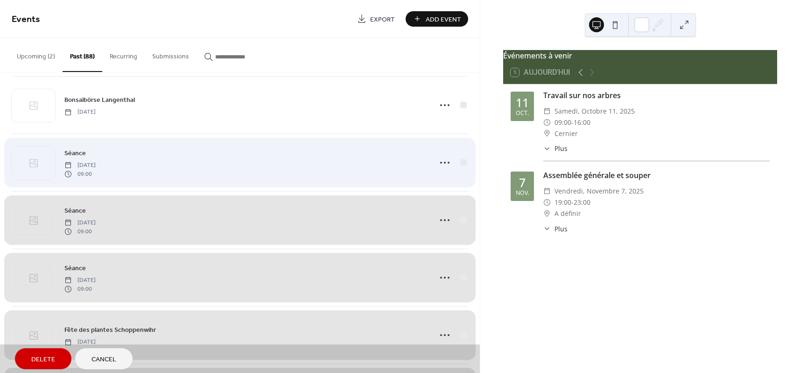
drag, startPoint x: 462, startPoint y: 160, endPoint x: 460, endPoint y: 133, distance: 26.7
click at [462, 160] on div "Séance [DATE] 09:00" at bounding box center [240, 162] width 457 height 57
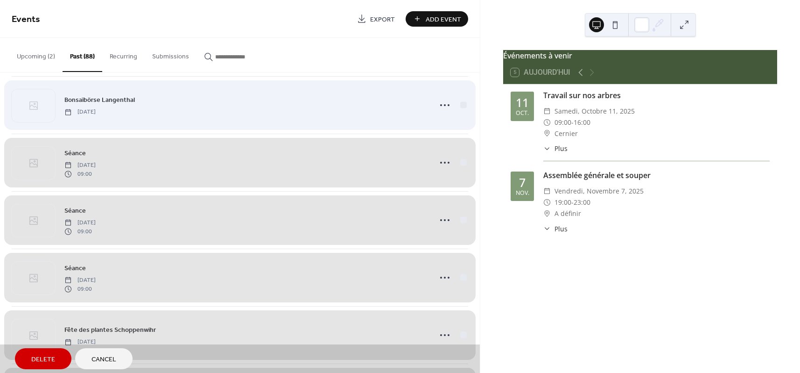
click at [461, 105] on div "Bonsaïbörse Langenthal [DATE]" at bounding box center [240, 104] width 457 height 57
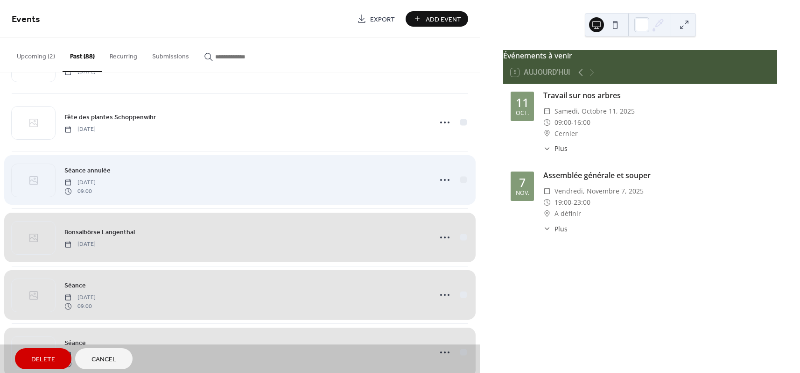
scroll to position [4468, 0]
click at [462, 183] on div "Séance annulée [DATE] 09:00" at bounding box center [240, 182] width 457 height 57
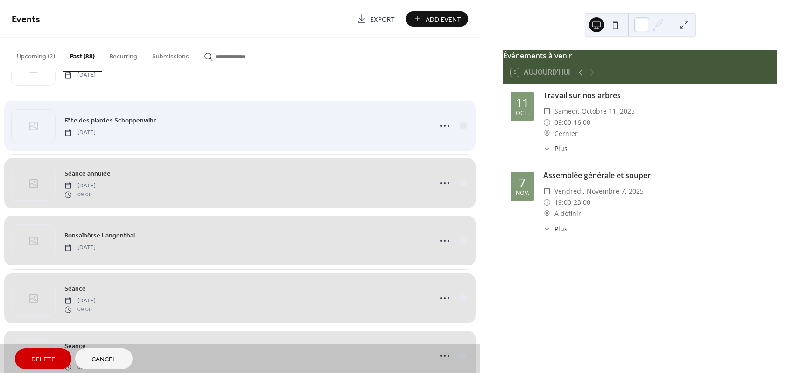
drag, startPoint x: 459, startPoint y: 127, endPoint x: 424, endPoint y: 153, distance: 43.6
click at [459, 127] on div "Fête des plantes Schoppenwihr [DATE]" at bounding box center [240, 125] width 457 height 57
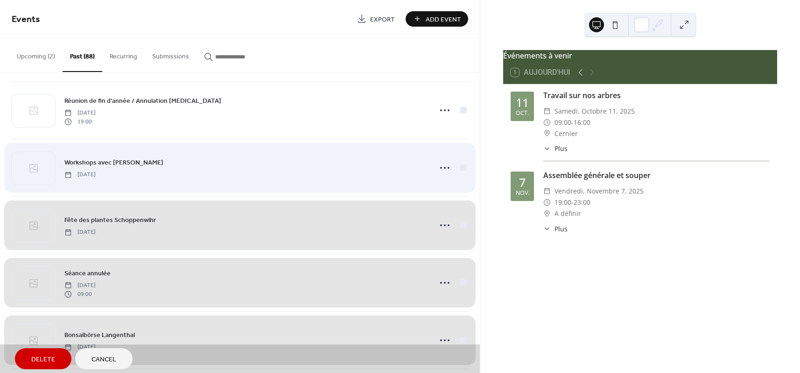
scroll to position [4368, 0]
click at [460, 168] on div "Workshops avec [PERSON_NAME] [DATE]" at bounding box center [240, 168] width 457 height 57
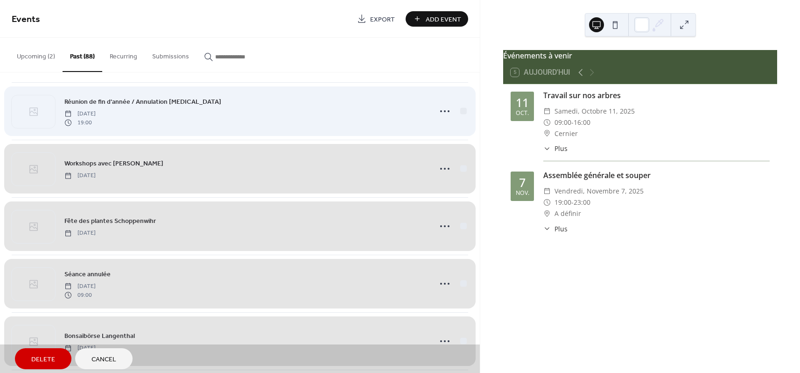
click at [464, 113] on div "Réunion de fin d'année / Annulation [MEDICAL_DATA] [DATE] 19:00" at bounding box center [240, 110] width 457 height 57
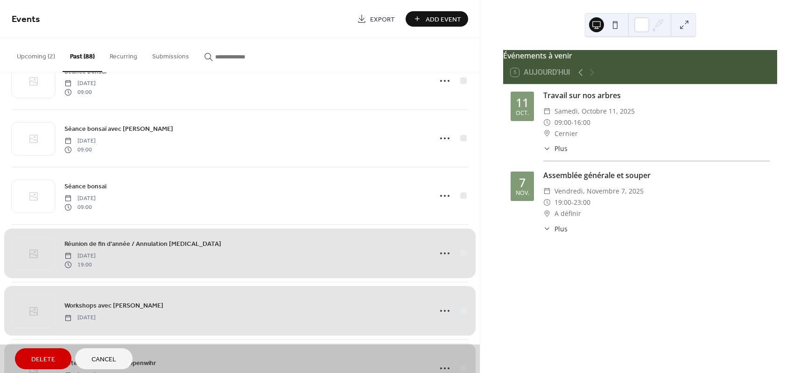
scroll to position [4223, 0]
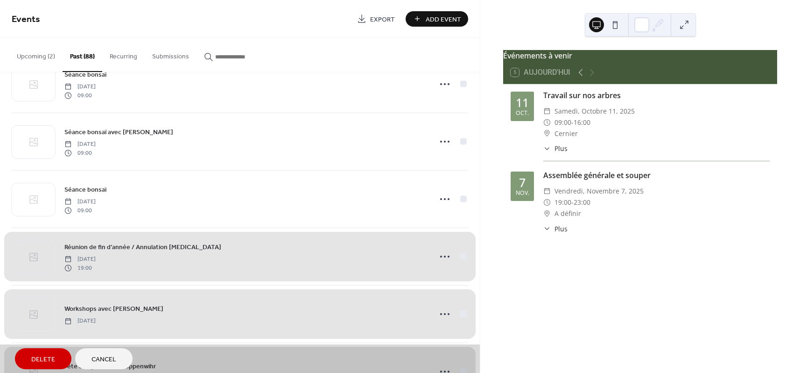
click at [49, 358] on span "Delete" at bounding box center [43, 359] width 24 height 10
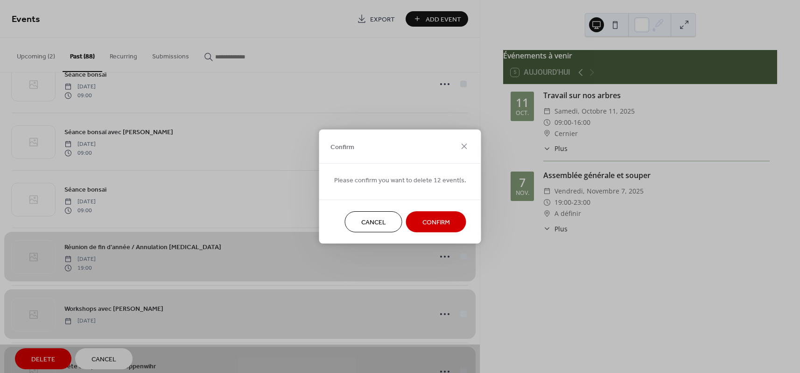
click at [417, 219] on button "Confirm" at bounding box center [436, 221] width 60 height 21
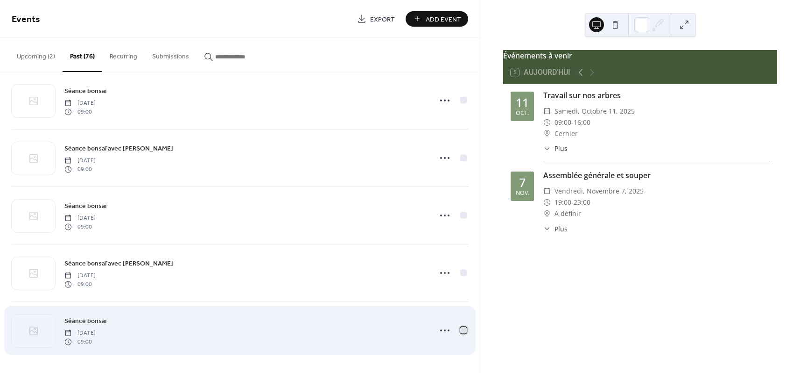
click at [460, 329] on div at bounding box center [463, 329] width 7 height 7
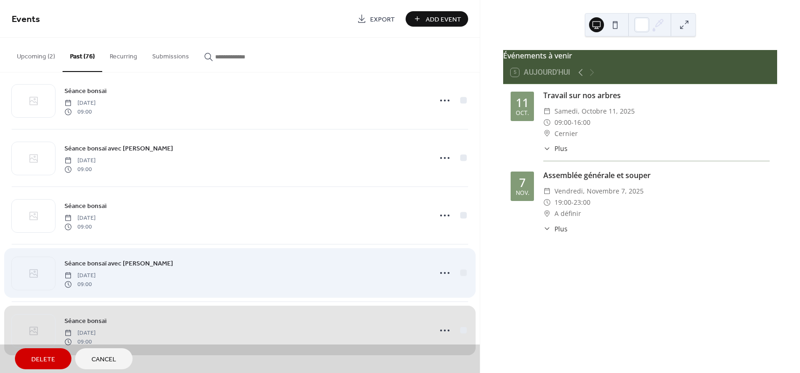
click at [461, 274] on div "Séance bonsaï avec [PERSON_NAME] [DATE] 09:00" at bounding box center [240, 272] width 457 height 57
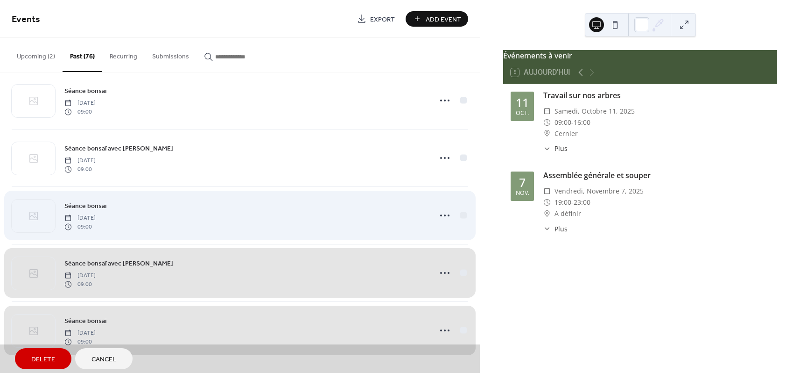
click at [462, 214] on div "Séance bonsaï [DATE] 09:00" at bounding box center [240, 214] width 457 height 57
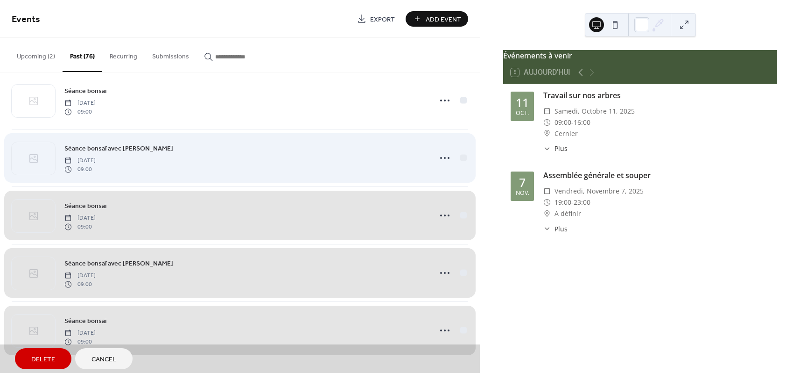
click at [461, 156] on div "Séance bonsaï avec [PERSON_NAME] [DATE] 09:00" at bounding box center [240, 157] width 457 height 57
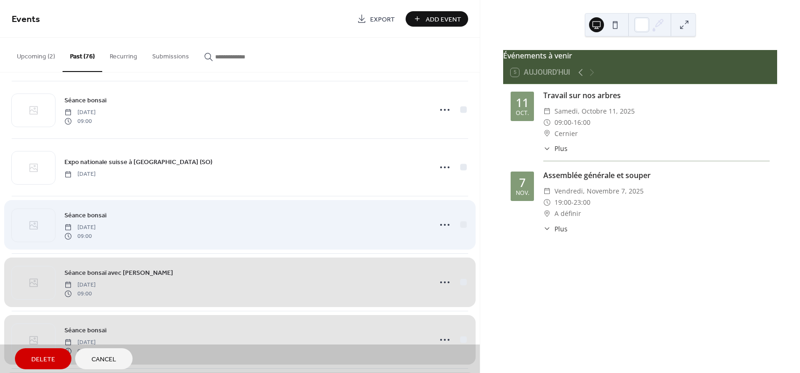
scroll to position [3959, 0]
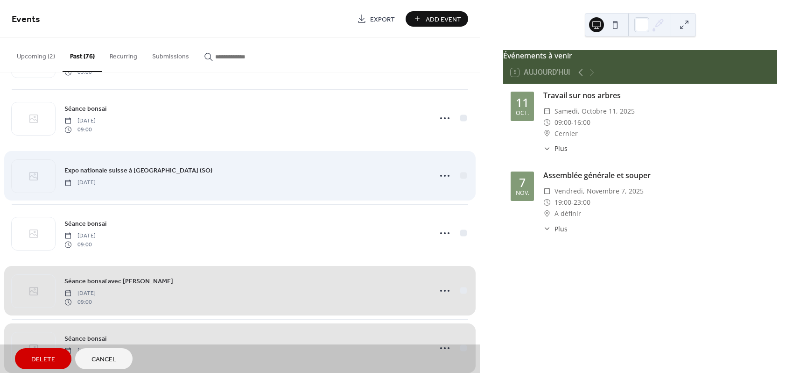
drag, startPoint x: 462, startPoint y: 234, endPoint x: 456, endPoint y: 203, distance: 31.9
click at [462, 234] on div "Séance bonsaï [DATE] 09:00" at bounding box center [240, 232] width 457 height 57
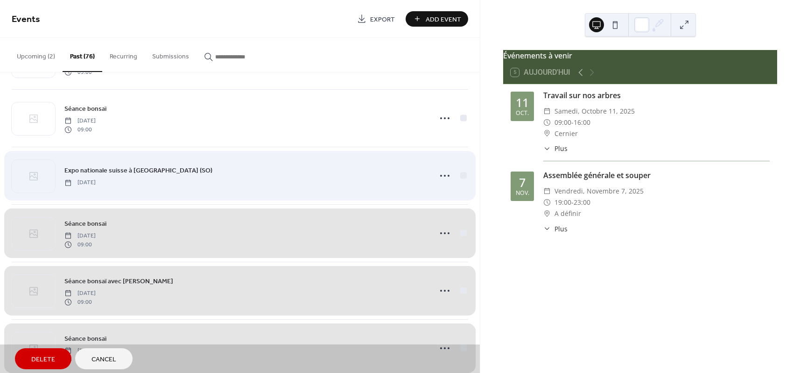
drag, startPoint x: 460, startPoint y: 176, endPoint x: 463, endPoint y: 171, distance: 5.2
click at [462, 174] on div "Expo nationale suisse à [GEOGRAPHIC_DATA] (SO) [DATE]" at bounding box center [240, 175] width 457 height 57
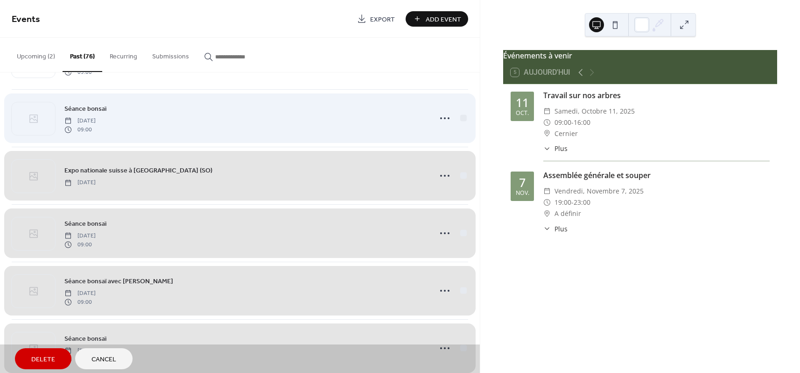
click at [461, 121] on div "Séance bonsaï [DATE] 09:00" at bounding box center [240, 117] width 457 height 57
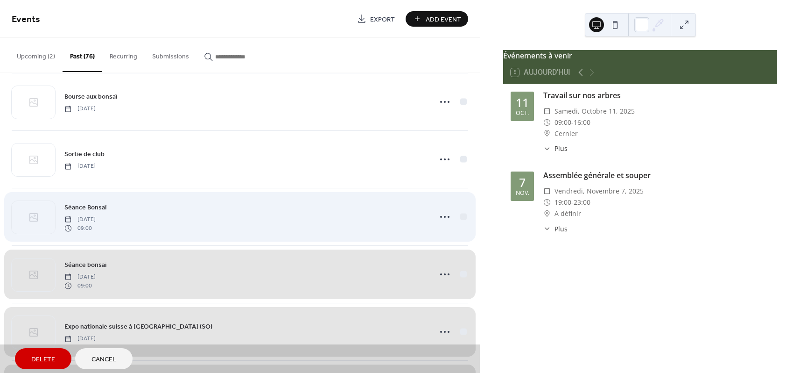
scroll to position [3802, 0]
click at [459, 217] on div "Séance Bonsaï [DATE] 09:00" at bounding box center [240, 216] width 457 height 57
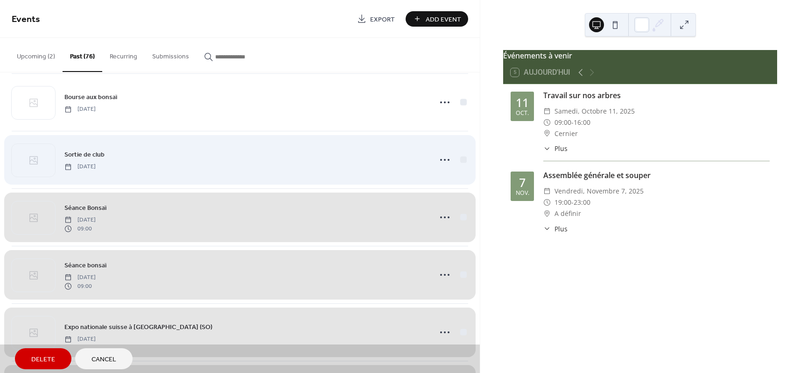
click at [462, 160] on div "Sortie de club [DATE]" at bounding box center [240, 159] width 457 height 57
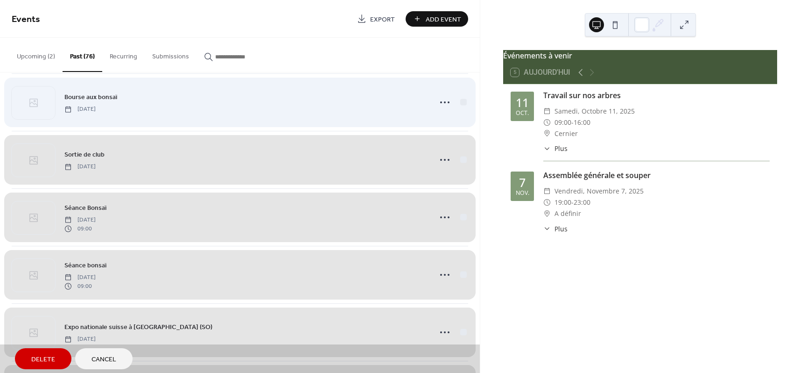
click at [459, 101] on div "Bourse aux bonsaï [DATE]" at bounding box center [240, 101] width 457 height 57
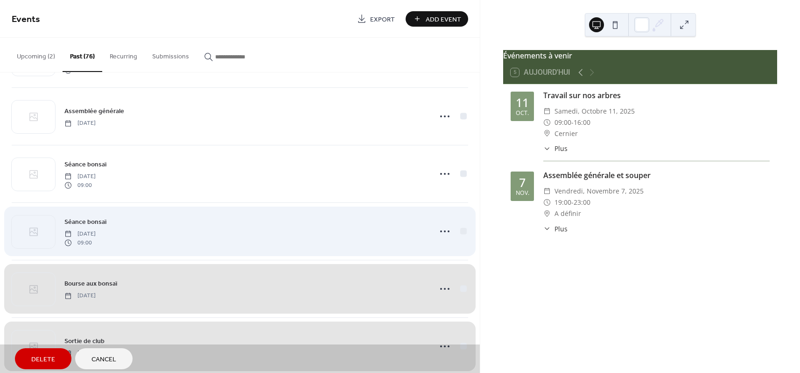
scroll to position [3612, 0]
click at [461, 235] on div "Séance bonsaï [DATE] 09:00" at bounding box center [240, 234] width 457 height 57
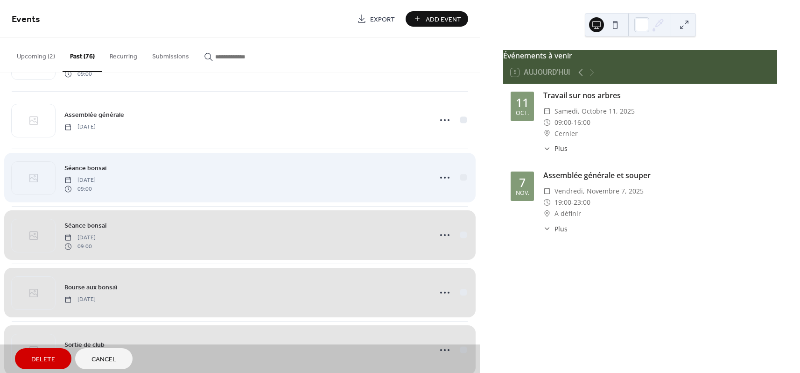
click at [460, 178] on div "Séance bonsaï [DATE] 09:00" at bounding box center [240, 176] width 457 height 57
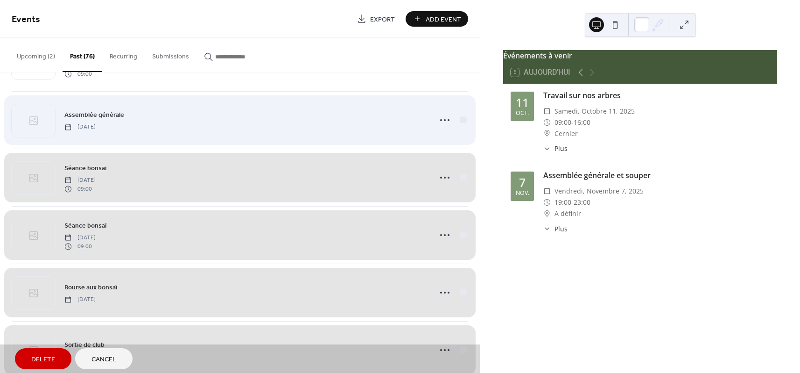
click at [461, 123] on div "Assemblée générale [DATE]" at bounding box center [240, 119] width 457 height 57
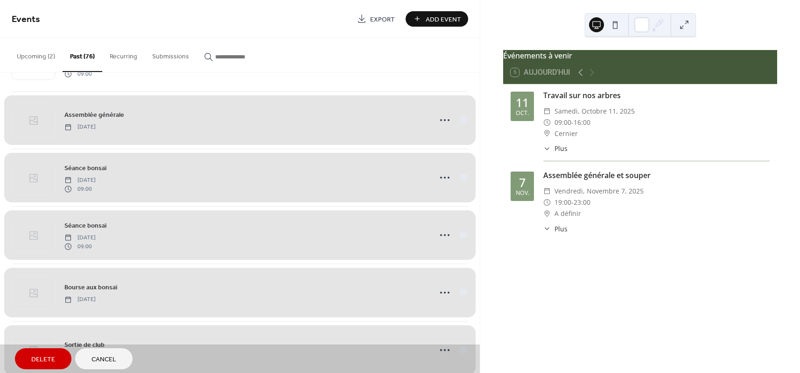
click at [32, 358] on span "Delete" at bounding box center [43, 359] width 24 height 10
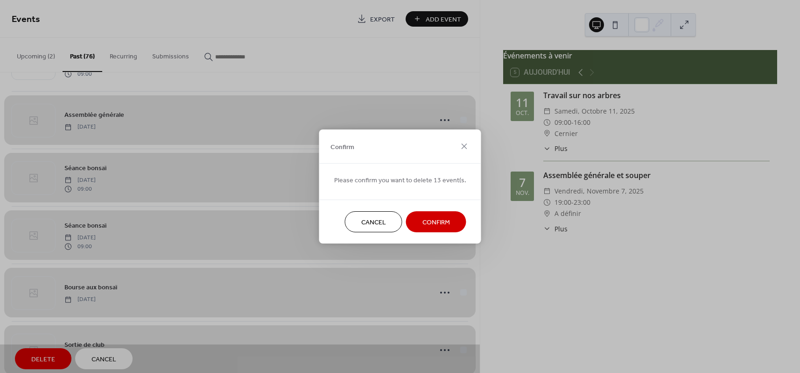
click at [415, 228] on button "Confirm" at bounding box center [436, 221] width 60 height 21
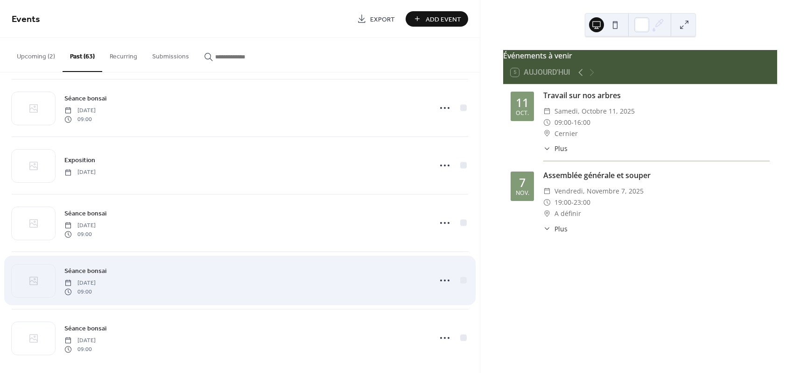
scroll to position [3345, 0]
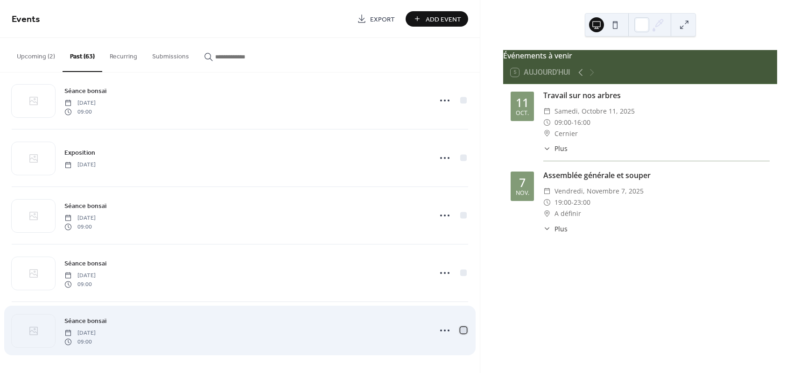
click at [459, 330] on div at bounding box center [463, 329] width 9 height 9
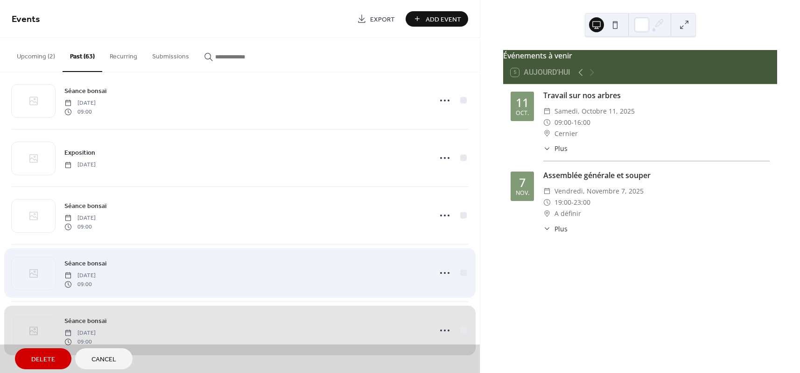
click at [460, 275] on div "Séance bonsai [DATE] 09:00" at bounding box center [240, 272] width 457 height 57
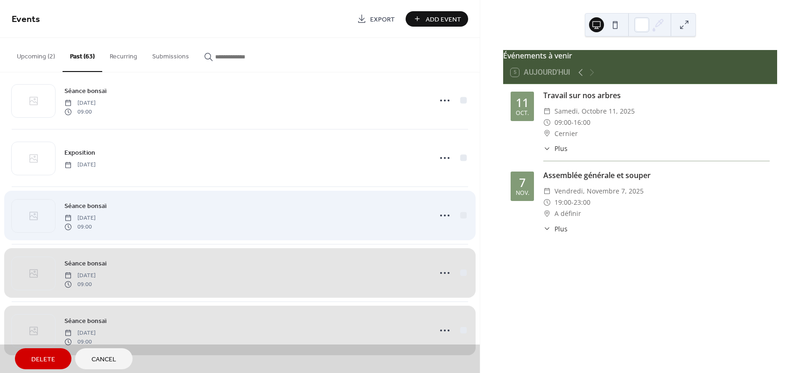
drag, startPoint x: 462, startPoint y: 214, endPoint x: 462, endPoint y: 190, distance: 24.3
click at [462, 213] on div "Séance bonsaï [DATE] 09:00" at bounding box center [240, 214] width 457 height 57
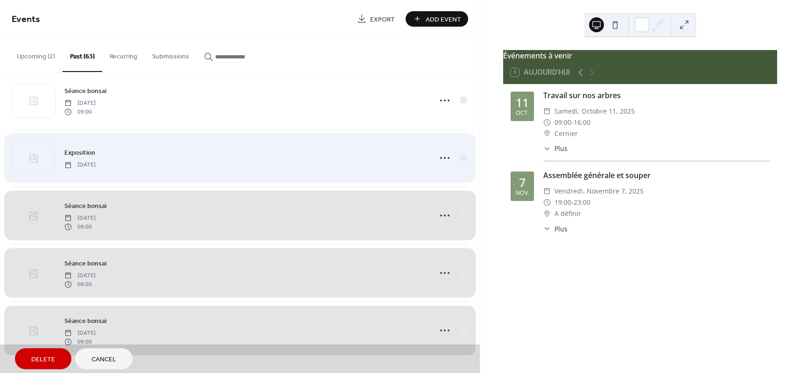
drag, startPoint x: 460, startPoint y: 158, endPoint x: 462, endPoint y: 146, distance: 11.8
click at [460, 156] on div "Exposition [DATE]" at bounding box center [240, 157] width 457 height 57
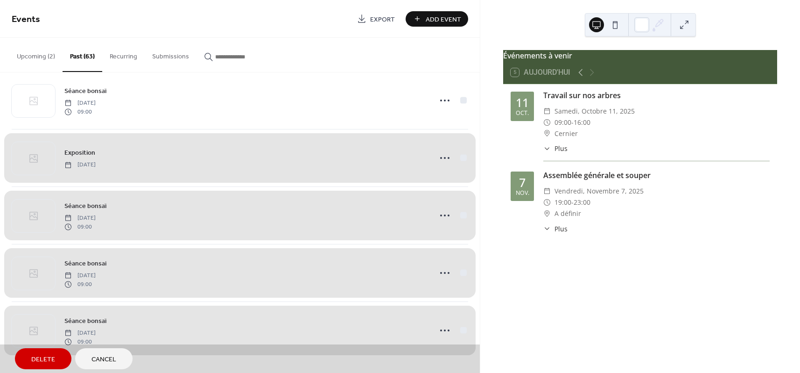
drag, startPoint x: 461, startPoint y: 99, endPoint x: 401, endPoint y: 147, distance: 76.0
click at [460, 99] on div "Séance bonsaï [DATE] 09:00" at bounding box center [240, 99] width 457 height 57
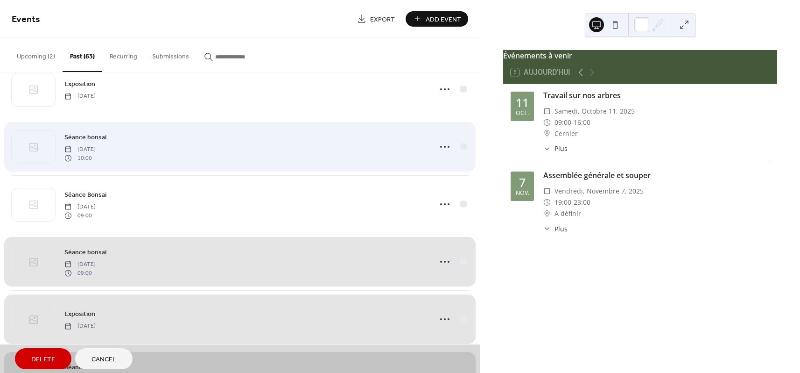
scroll to position [3121, 0]
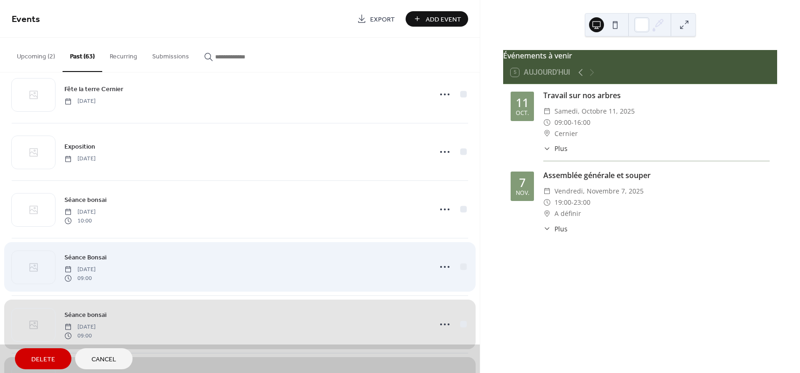
drag, startPoint x: 459, startPoint y: 265, endPoint x: 459, endPoint y: 218, distance: 47.2
click at [459, 265] on div "Séance Bonsaï [DATE] 09:00" at bounding box center [240, 266] width 457 height 57
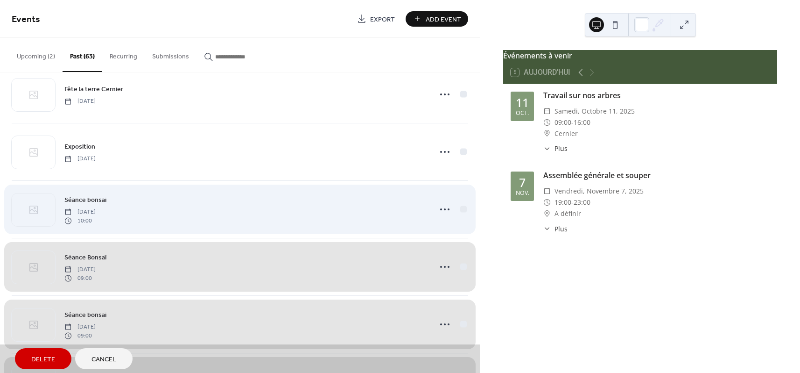
drag, startPoint x: 459, startPoint y: 212, endPoint x: 464, endPoint y: 199, distance: 14.3
click at [459, 211] on div "Séance bonsai [DATE] 10:00" at bounding box center [240, 208] width 457 height 57
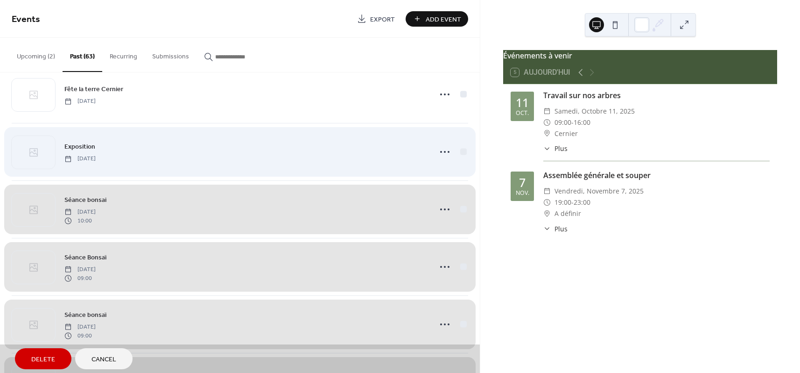
click at [462, 152] on div "Exposition [DATE]" at bounding box center [240, 151] width 457 height 57
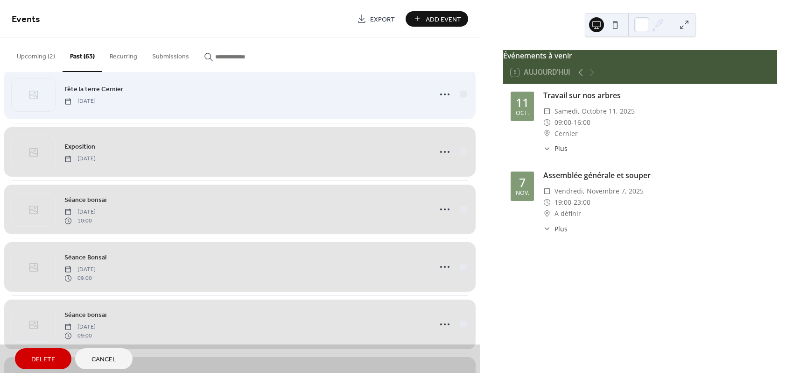
click at [461, 96] on div "Fête la terre Cernier [DATE]" at bounding box center [240, 93] width 457 height 57
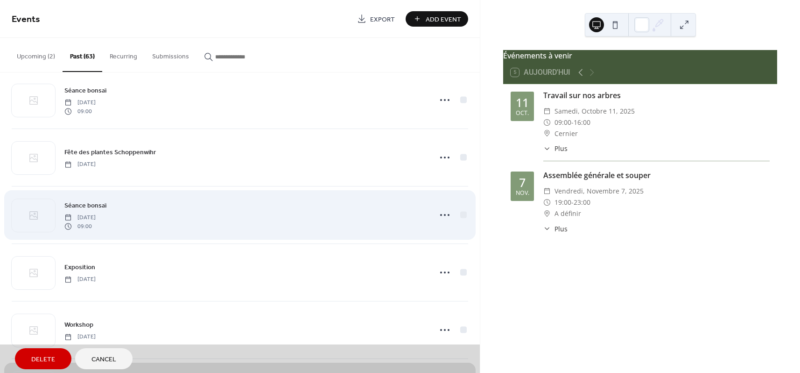
scroll to position [2822, 0]
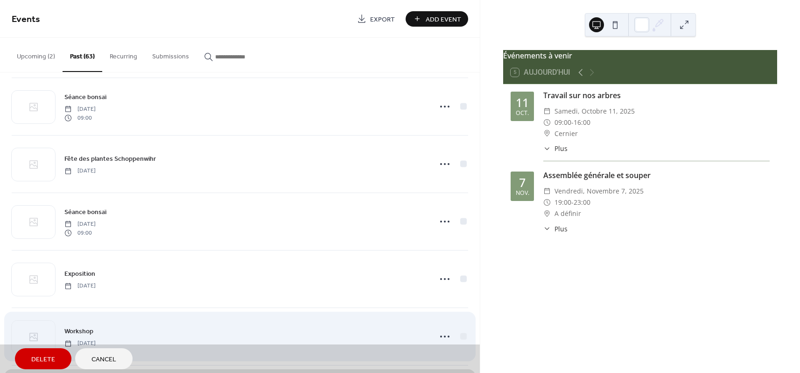
click at [460, 337] on div "Workshop [DATE]" at bounding box center [240, 335] width 457 height 57
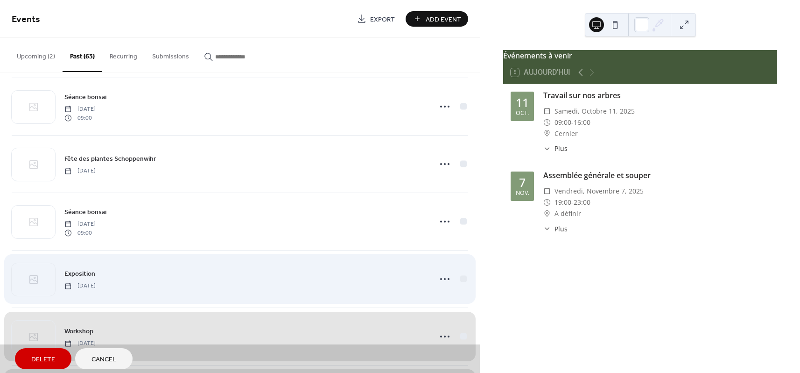
click at [460, 277] on div "Exposition [DATE]" at bounding box center [240, 278] width 457 height 57
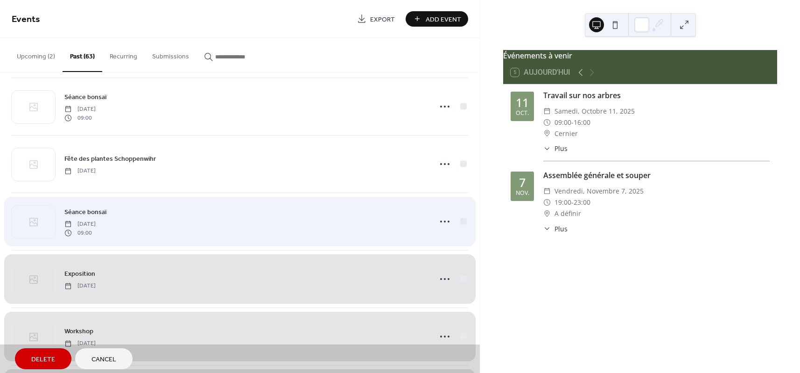
click at [460, 219] on div "Séance bonsaï [DATE] 09:00" at bounding box center [240, 220] width 457 height 57
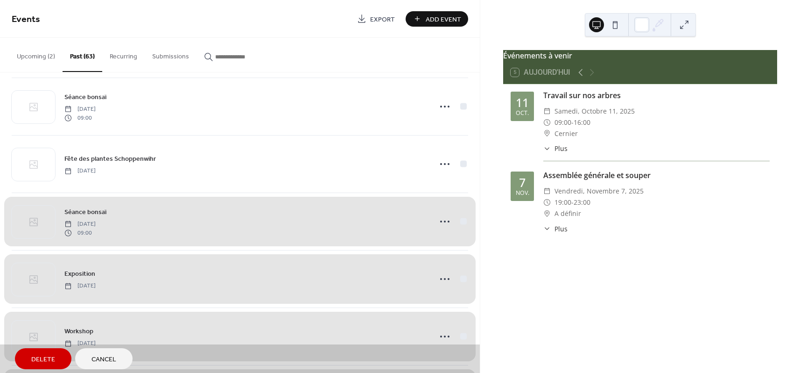
drag, startPoint x: 460, startPoint y: 162, endPoint x: 468, endPoint y: 120, distance: 43.1
click at [462, 160] on div "Fête des plantes Schoppenwihr [DATE]" at bounding box center [240, 163] width 457 height 57
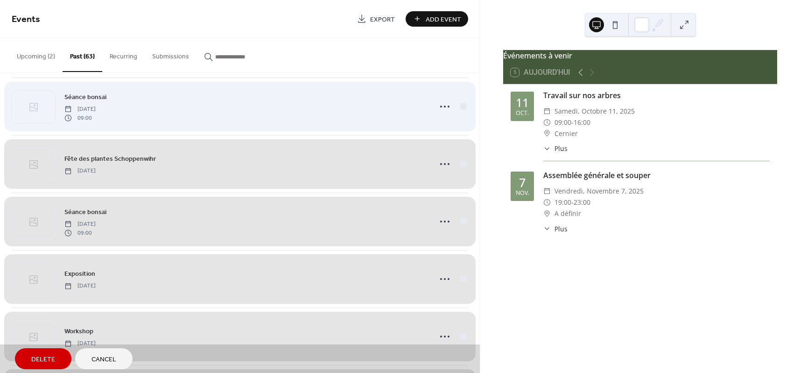
drag, startPoint x: 462, startPoint y: 104, endPoint x: 451, endPoint y: 106, distance: 11.0
click at [462, 104] on div "Séance bonsaï [DATE] 09:00" at bounding box center [240, 105] width 457 height 57
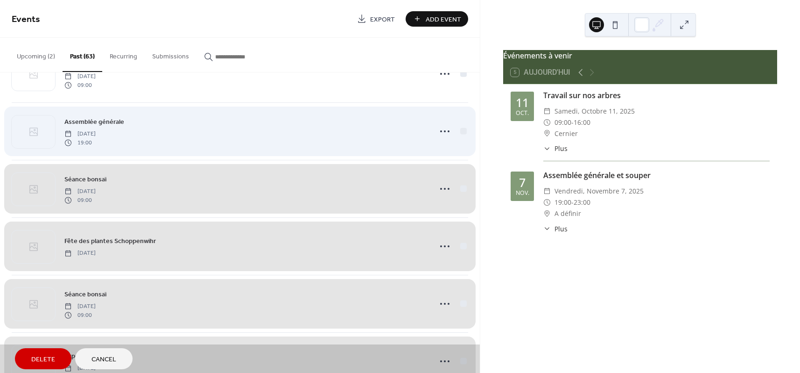
scroll to position [2739, 0]
click at [461, 130] on div "Assemblée générale [DATE] 19:00" at bounding box center [240, 132] width 457 height 57
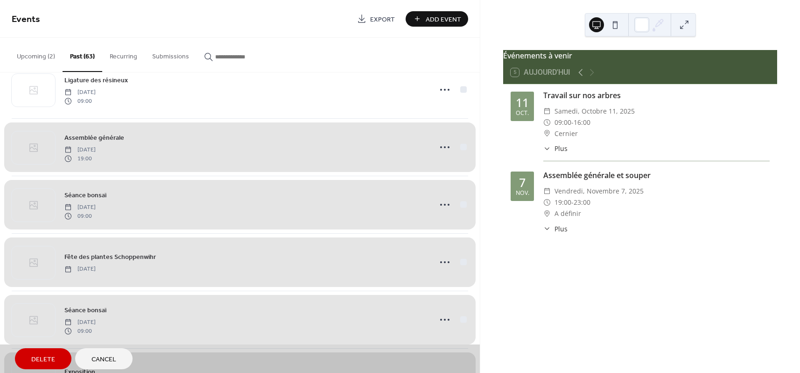
scroll to position [2719, 0]
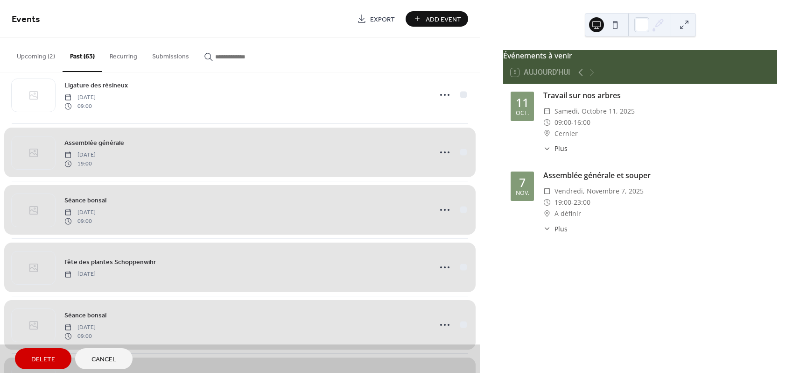
click at [44, 362] on span "Delete" at bounding box center [43, 359] width 24 height 10
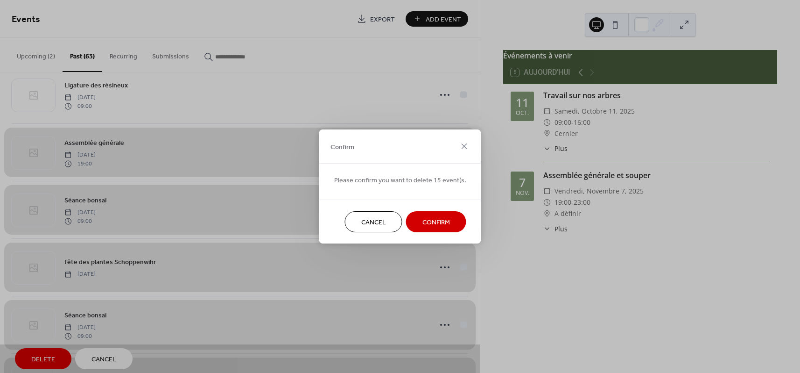
click at [444, 219] on span "Confirm" at bounding box center [436, 223] width 28 height 10
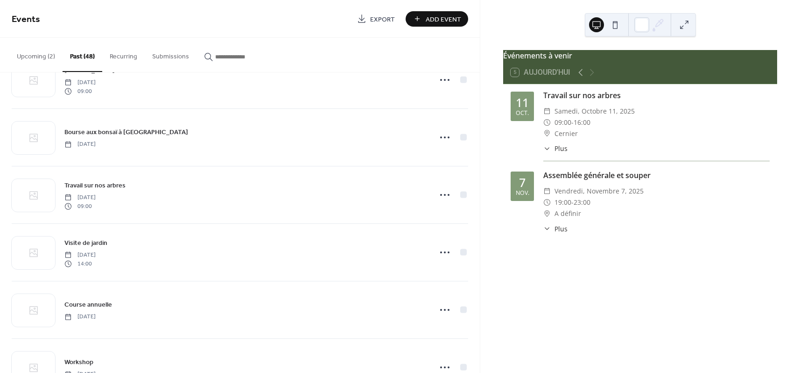
scroll to position [0, 0]
